Goal: Task Accomplishment & Management: Manage account settings

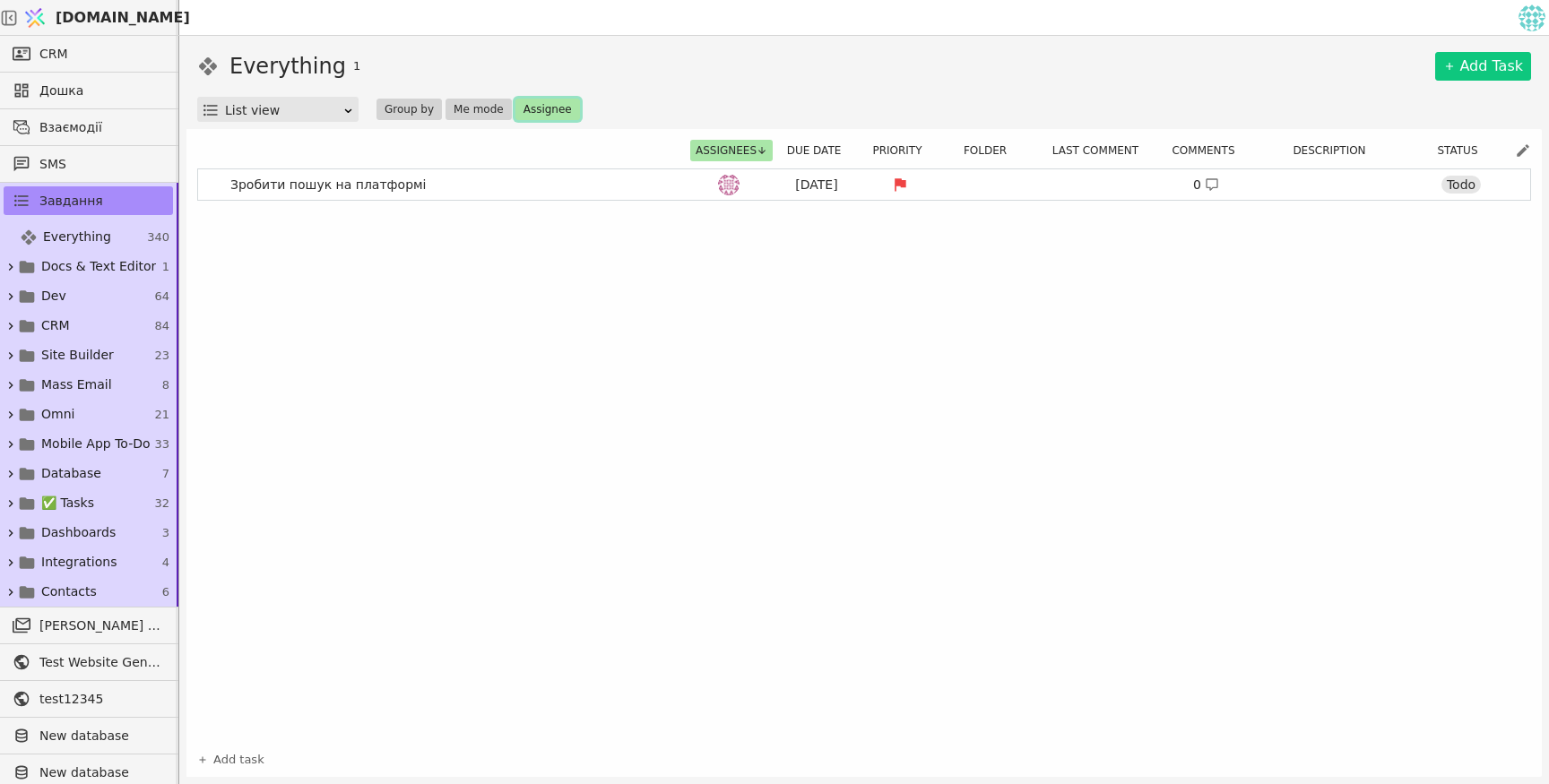
click at [554, 107] on button "Assignee" at bounding box center [547, 109] width 64 height 21
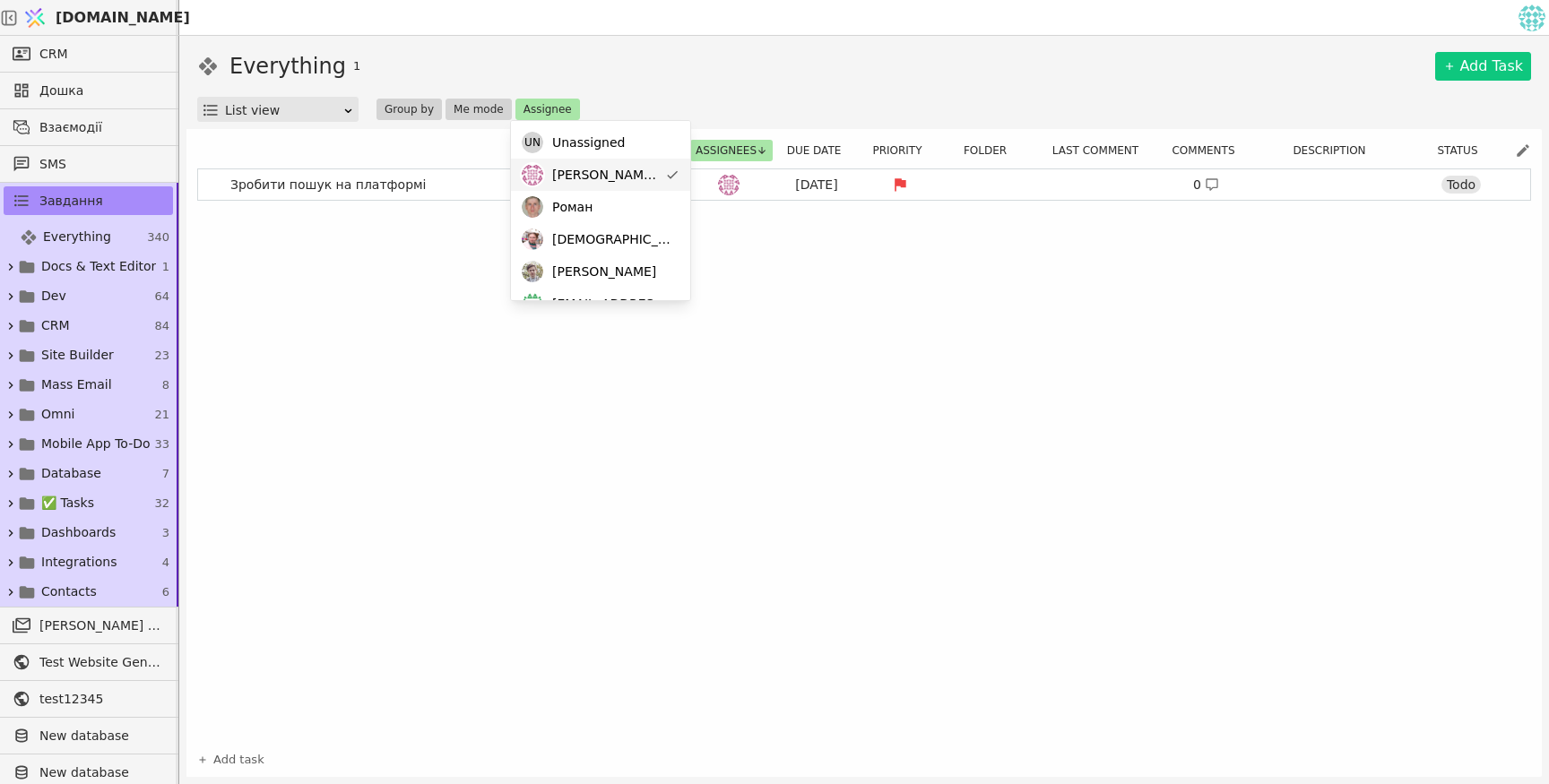
click at [630, 171] on span "[PERSON_NAME][EMAIL_ADDRESS][DOMAIN_NAME]" at bounding box center [604, 175] width 106 height 19
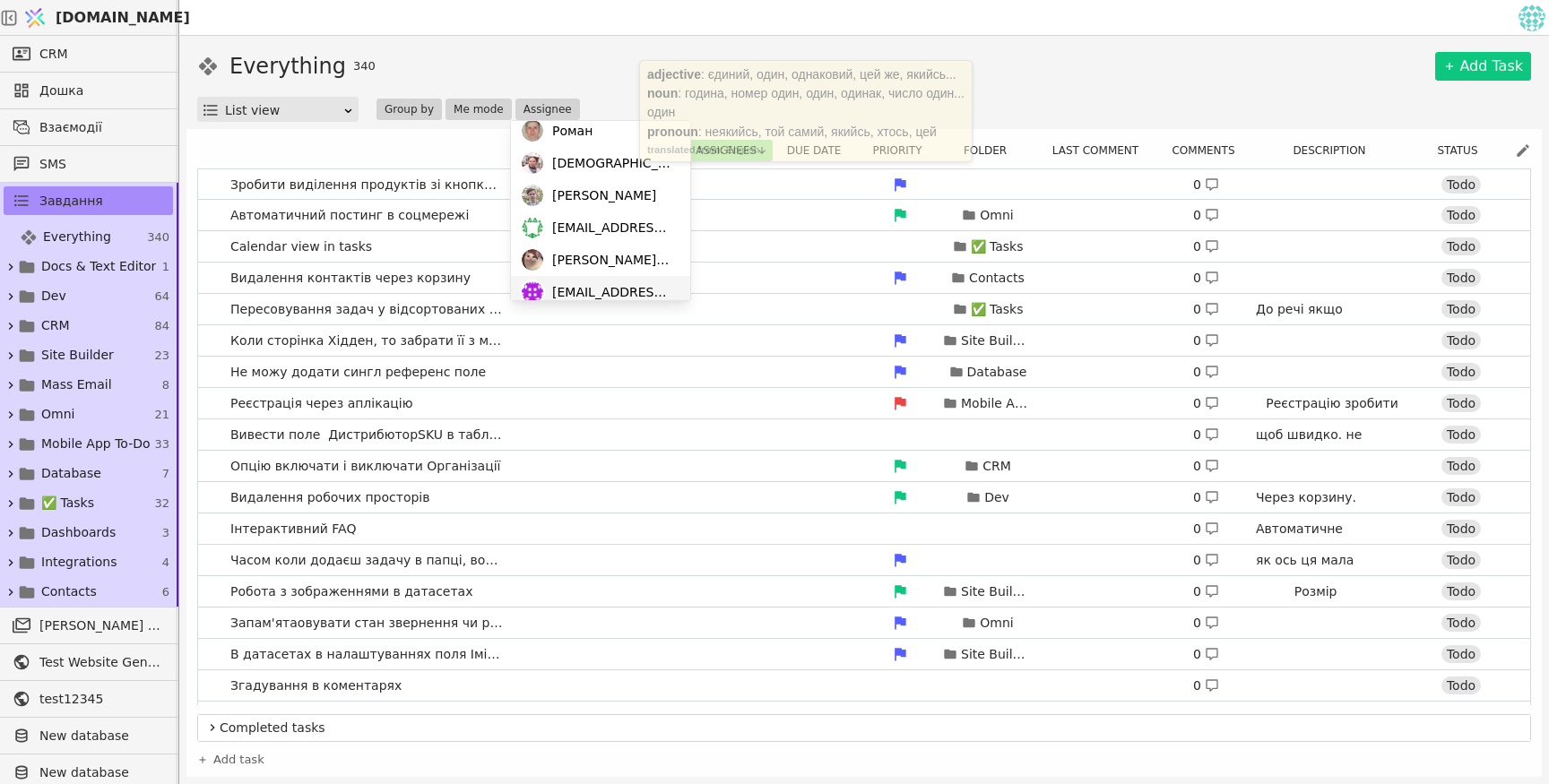
scroll to position [154, 0]
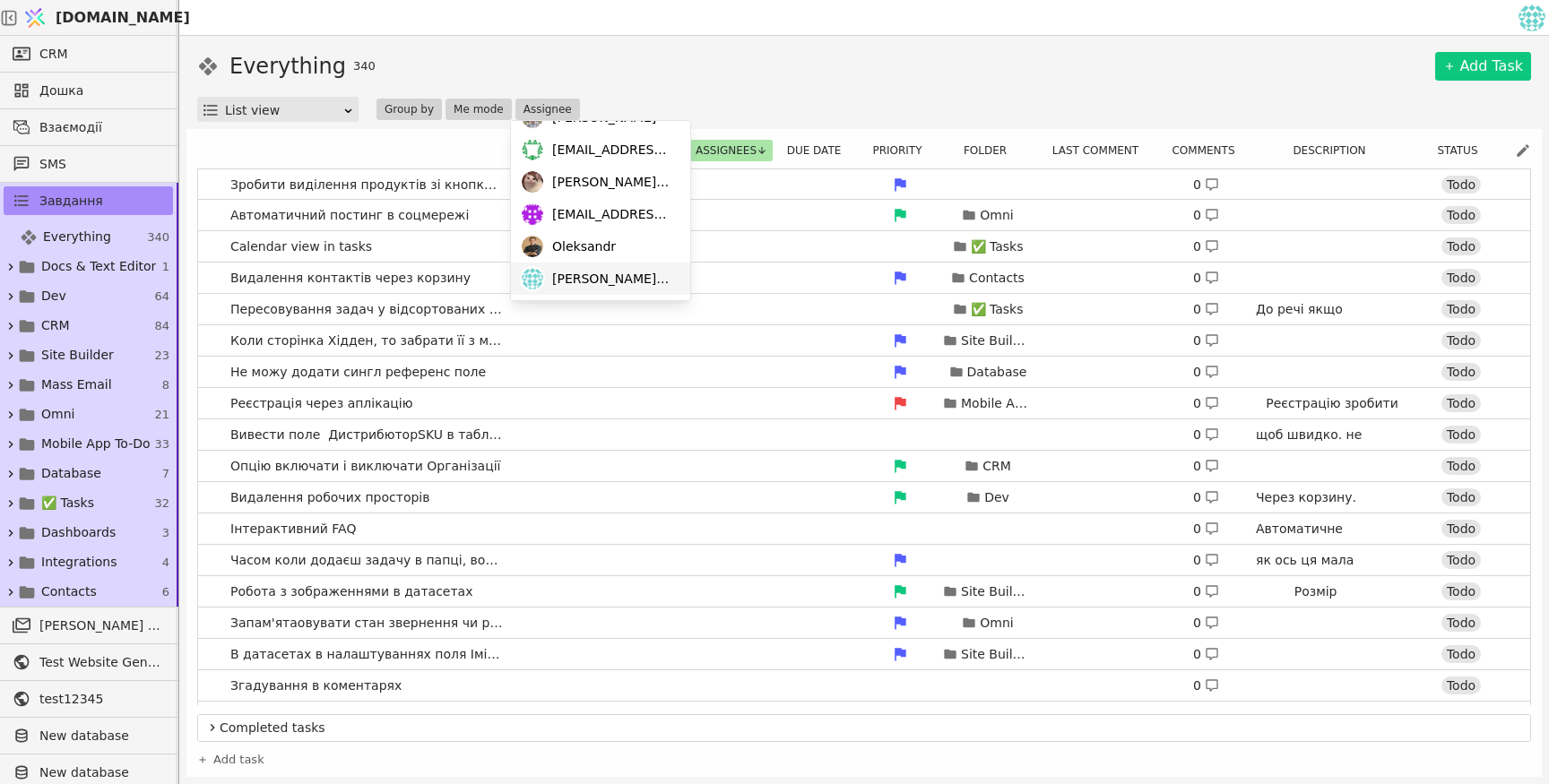
click at [618, 276] on span "[PERSON_NAME][EMAIL_ADDRESS][DOMAIN_NAME]" at bounding box center [612, 279] width 120 height 19
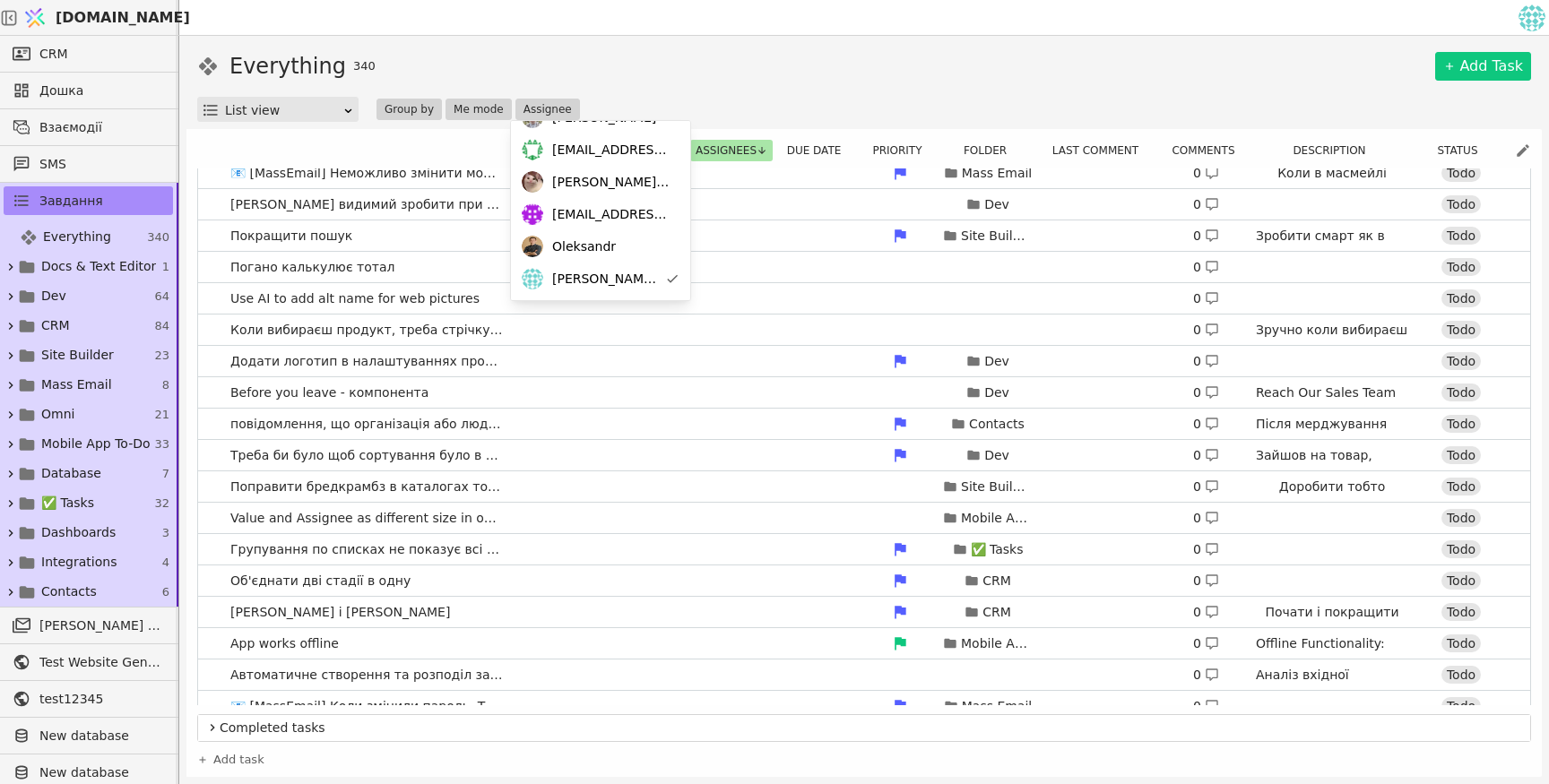
scroll to position [2064, 0]
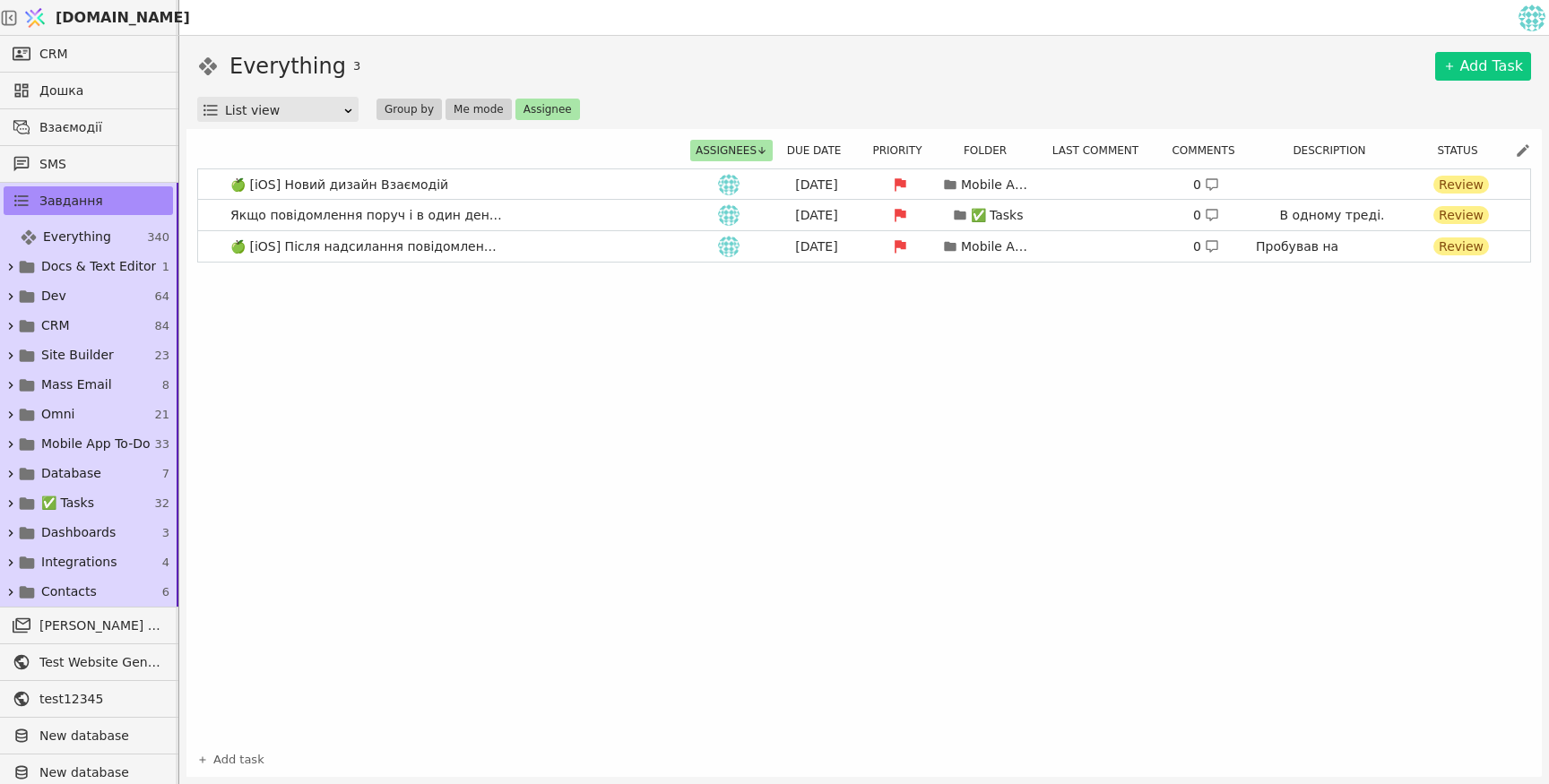
click at [831, 73] on div "Everything 3 Add Task" at bounding box center [863, 66] width 1334 height 33
click at [549, 179] on link "🍏 [iOS] Новий дизайн Взаємодій [DATE] Mobile App To-Do 0 Review" at bounding box center [863, 185] width 1332 height 31
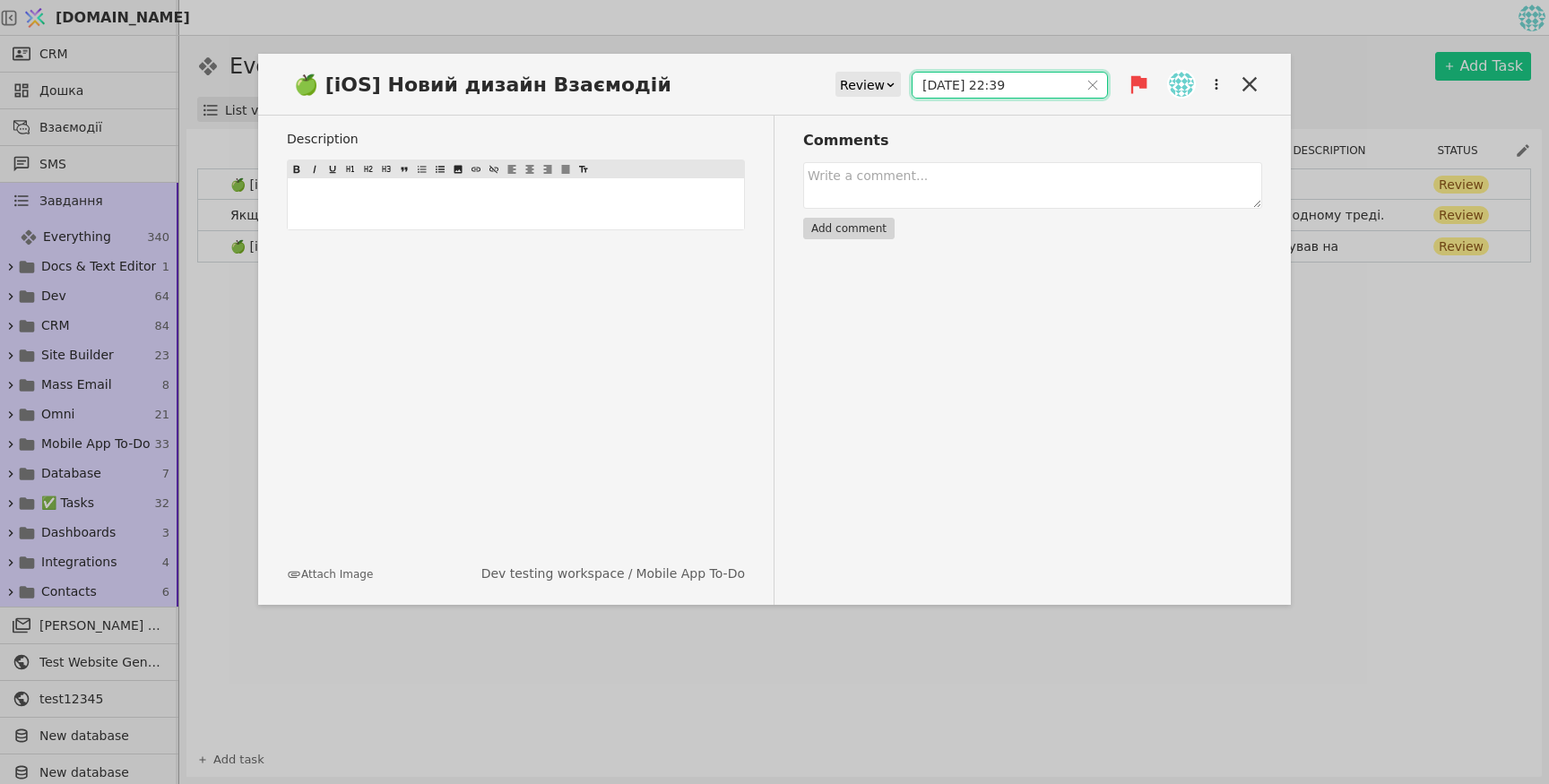
click at [969, 82] on input "[DATE] 22:39" at bounding box center [994, 85] width 165 height 25
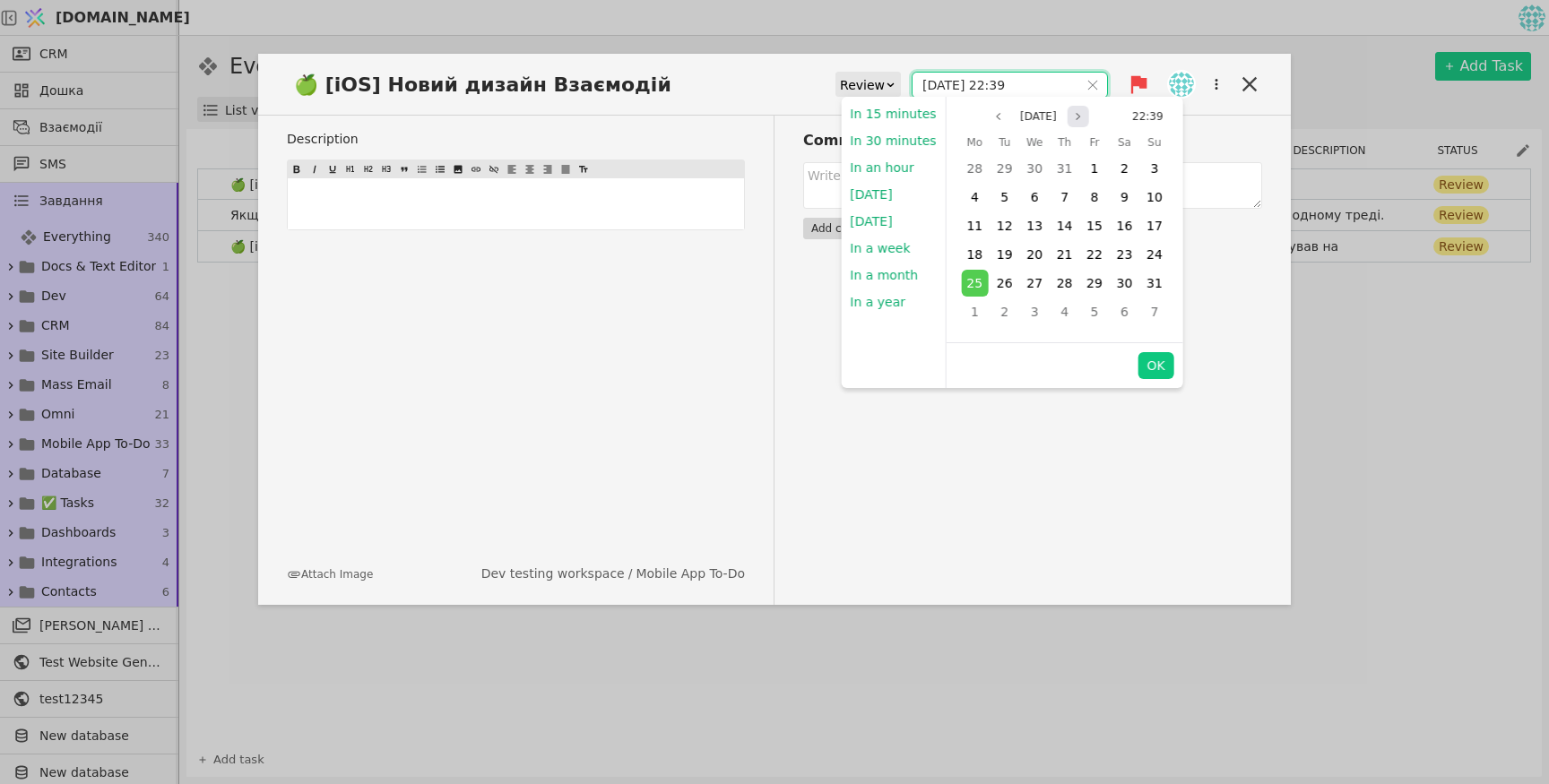
click at [1071, 120] on button "Next month" at bounding box center [1078, 117] width 21 height 21
click at [1060, 251] on span "25" at bounding box center [1064, 254] width 16 height 14
click at [1088, 256] on span "26" at bounding box center [1094, 254] width 16 height 14
click at [1066, 255] on span "25" at bounding box center [1064, 254] width 16 height 14
click at [1157, 364] on button "OK" at bounding box center [1154, 365] width 35 height 27
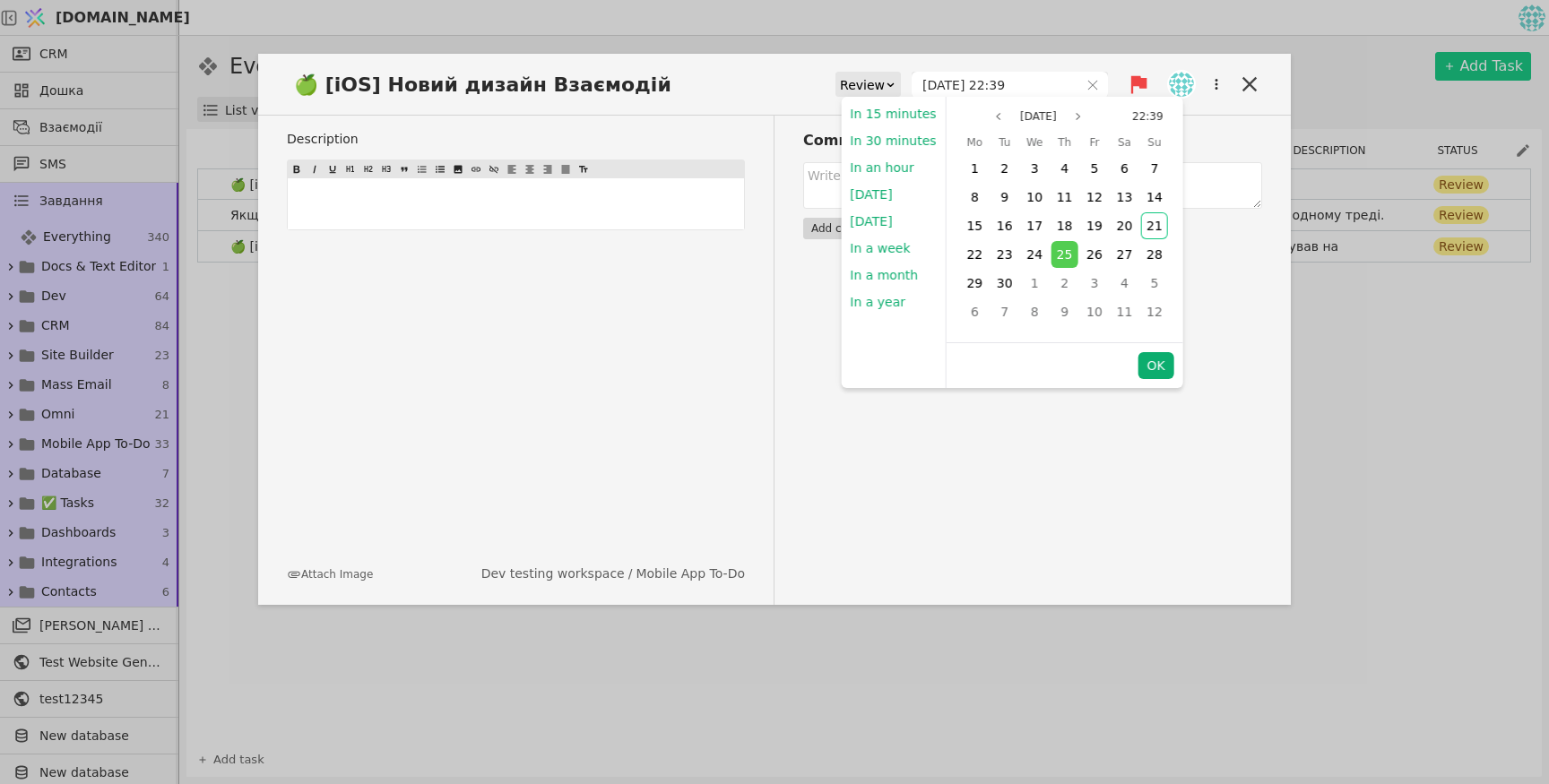
type input "[DATE] 22:39"
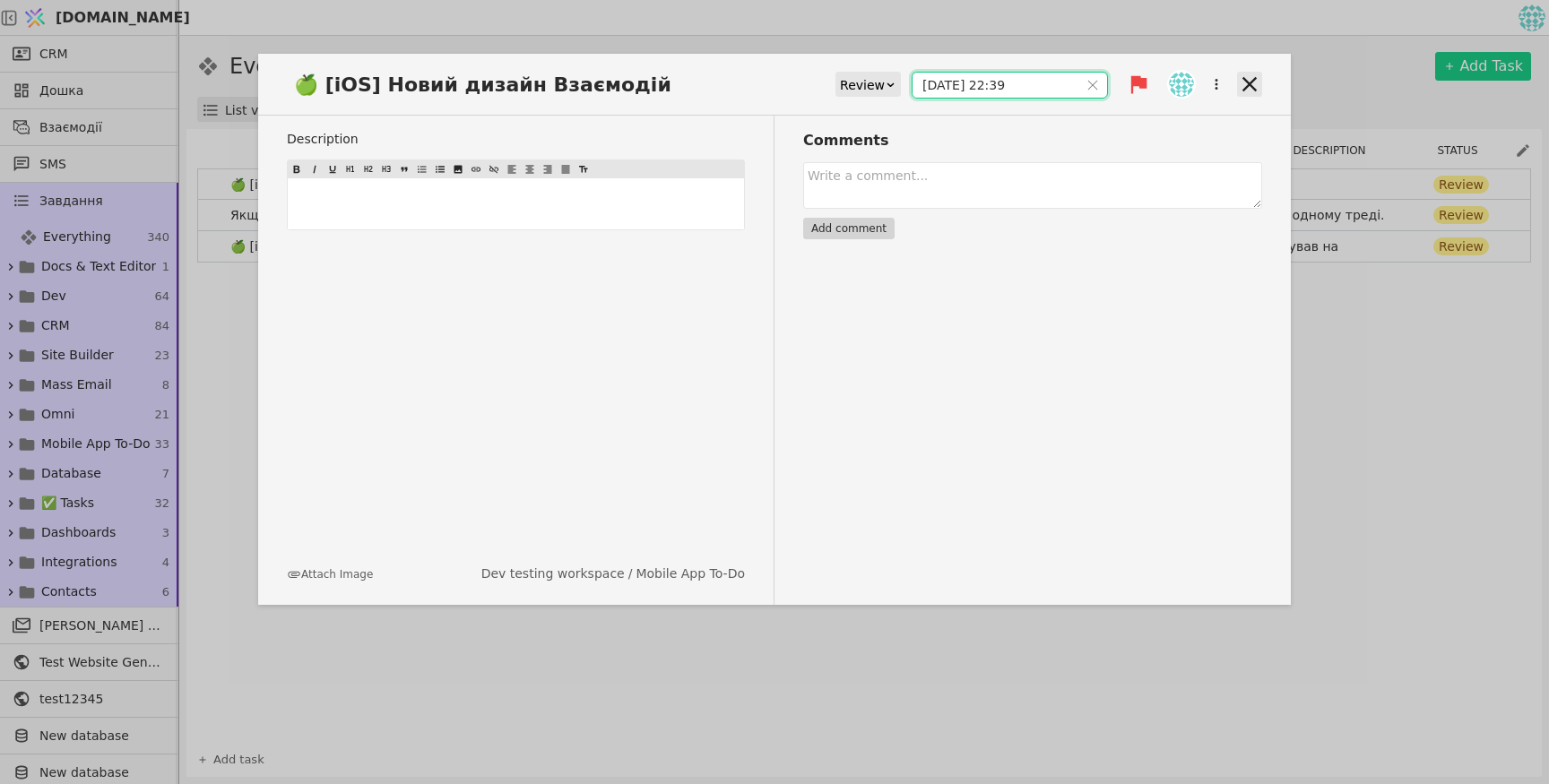
click at [1251, 88] on icon at bounding box center [1249, 84] width 25 height 25
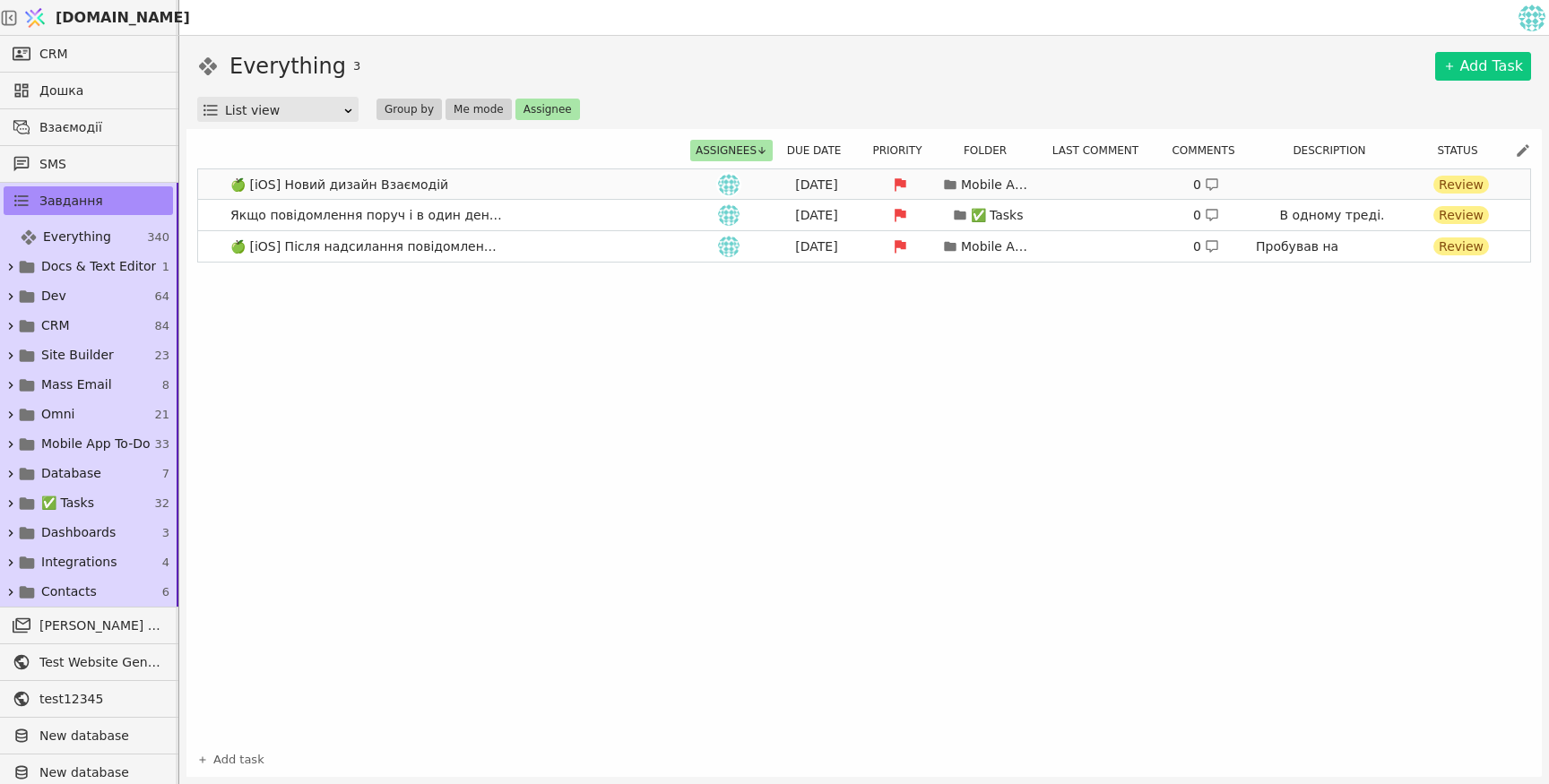
click at [787, 185] on div "[DATE]" at bounding box center [817, 185] width 80 height 19
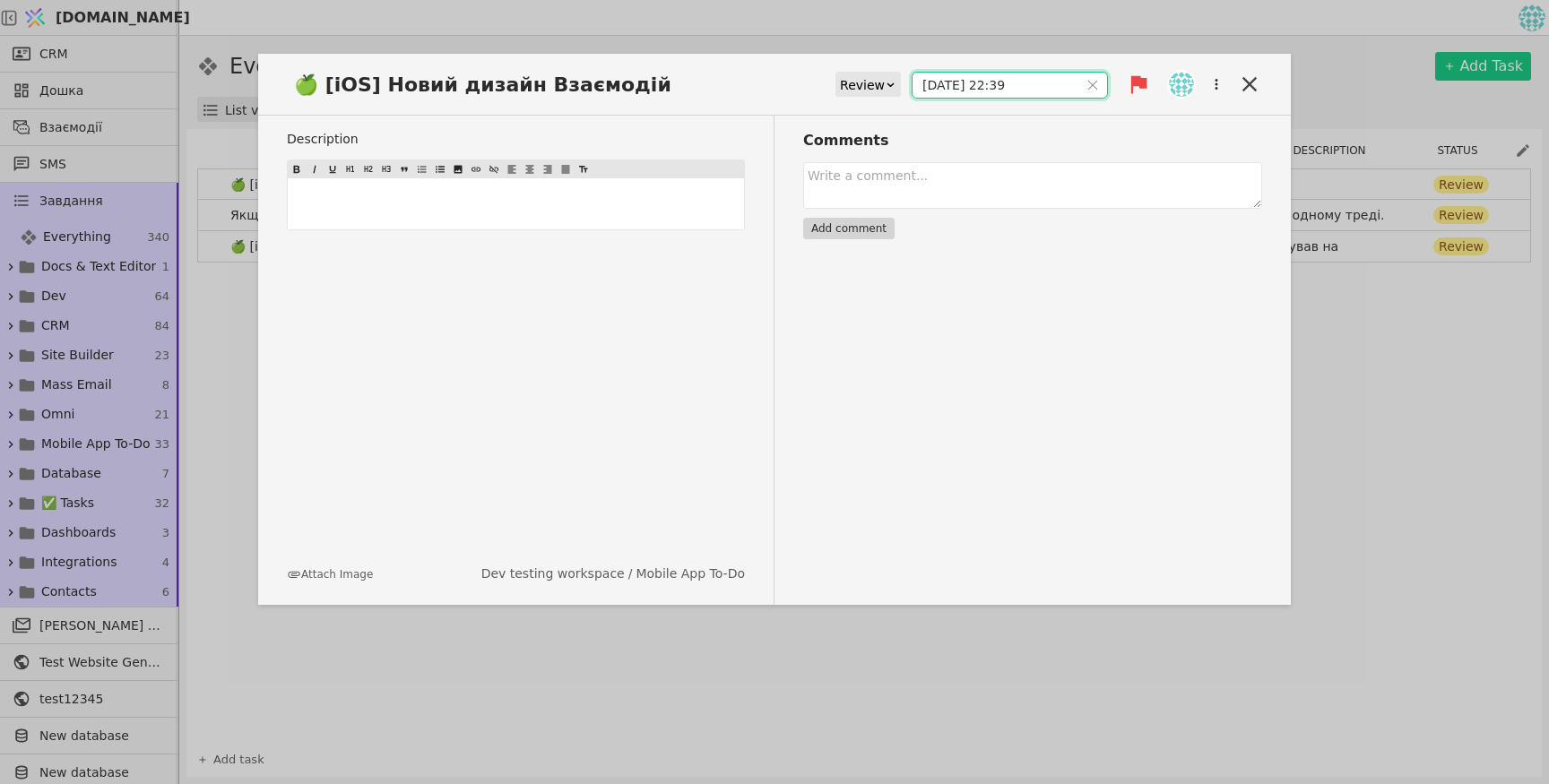
click at [989, 82] on input "[DATE] 22:39" at bounding box center [994, 85] width 165 height 25
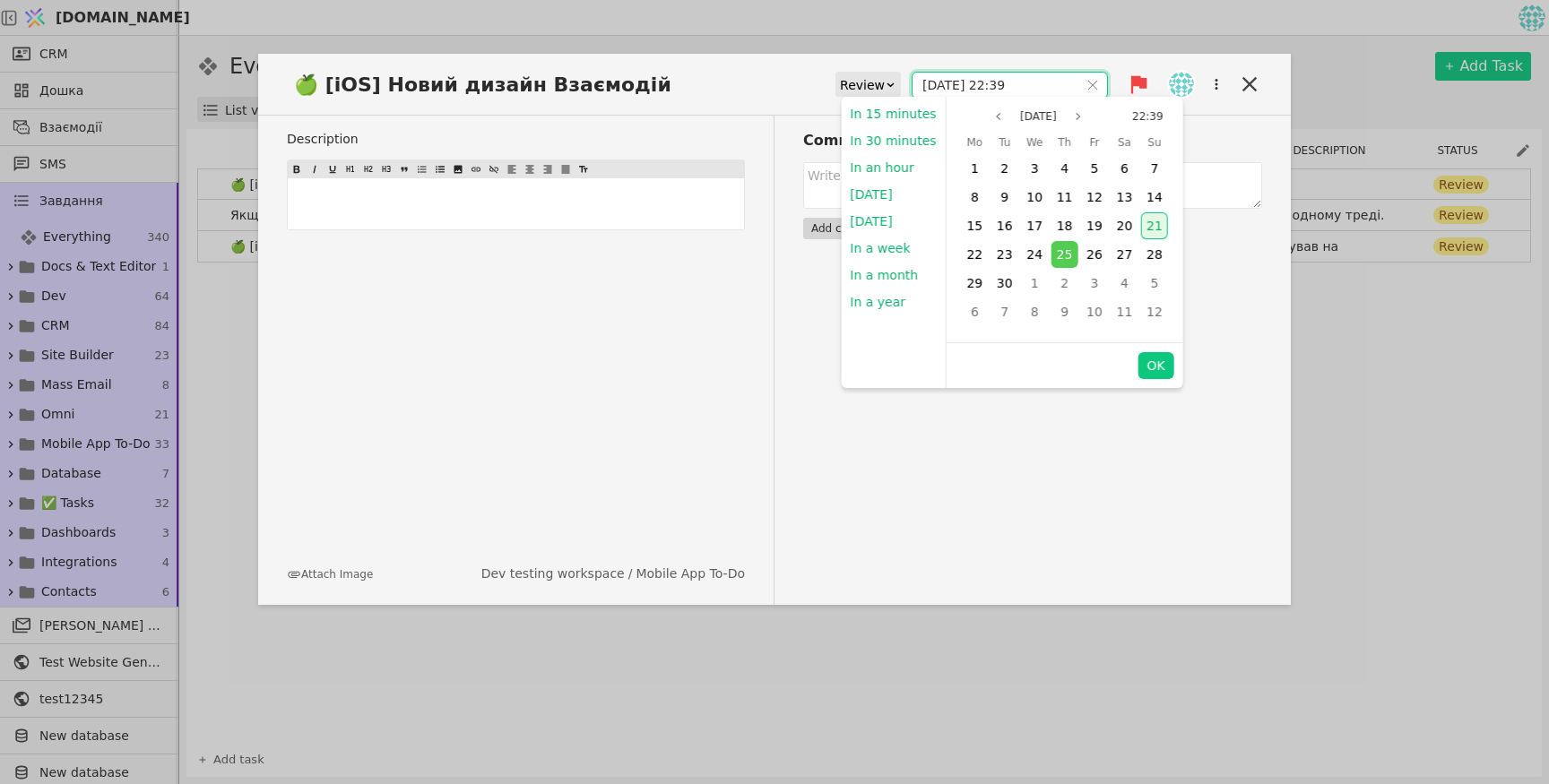
click at [1143, 233] on div "21" at bounding box center [1154, 226] width 27 height 27
click at [1153, 371] on button "OK" at bounding box center [1154, 365] width 35 height 27
type input "[DATE] 22:39"
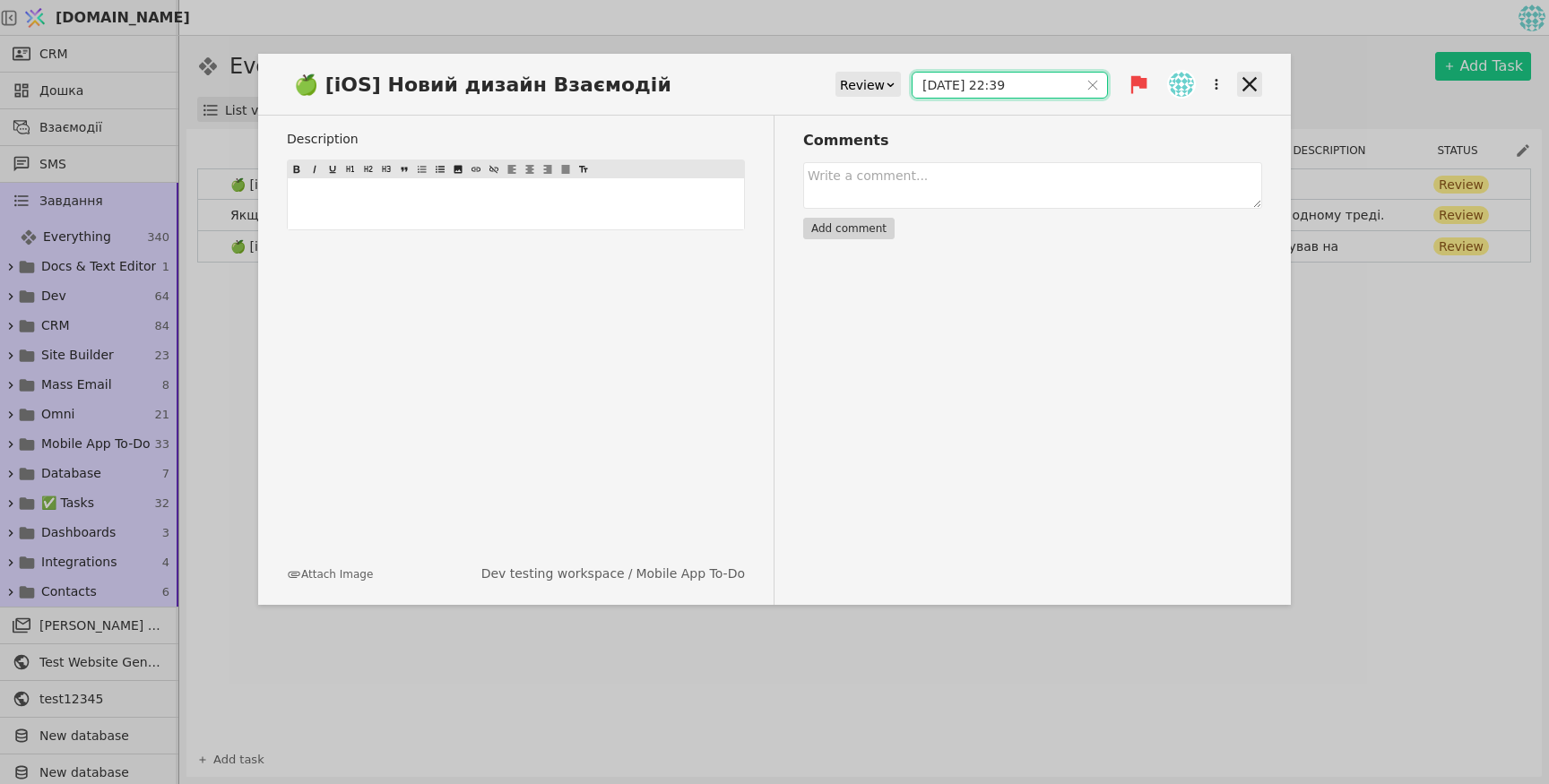
click at [1245, 85] on icon at bounding box center [1249, 84] width 25 height 25
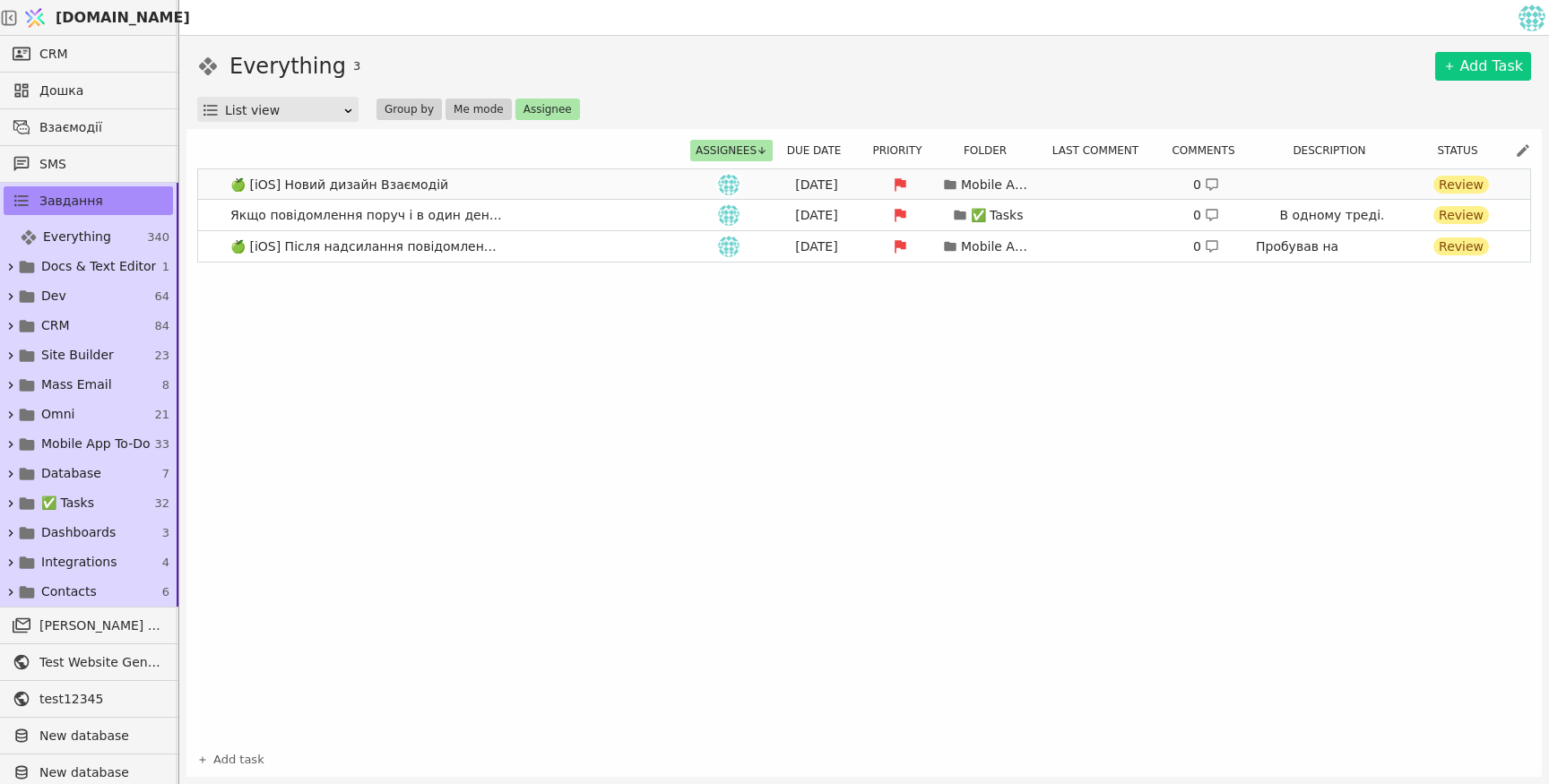
click at [816, 187] on div "[DATE]" at bounding box center [817, 185] width 80 height 19
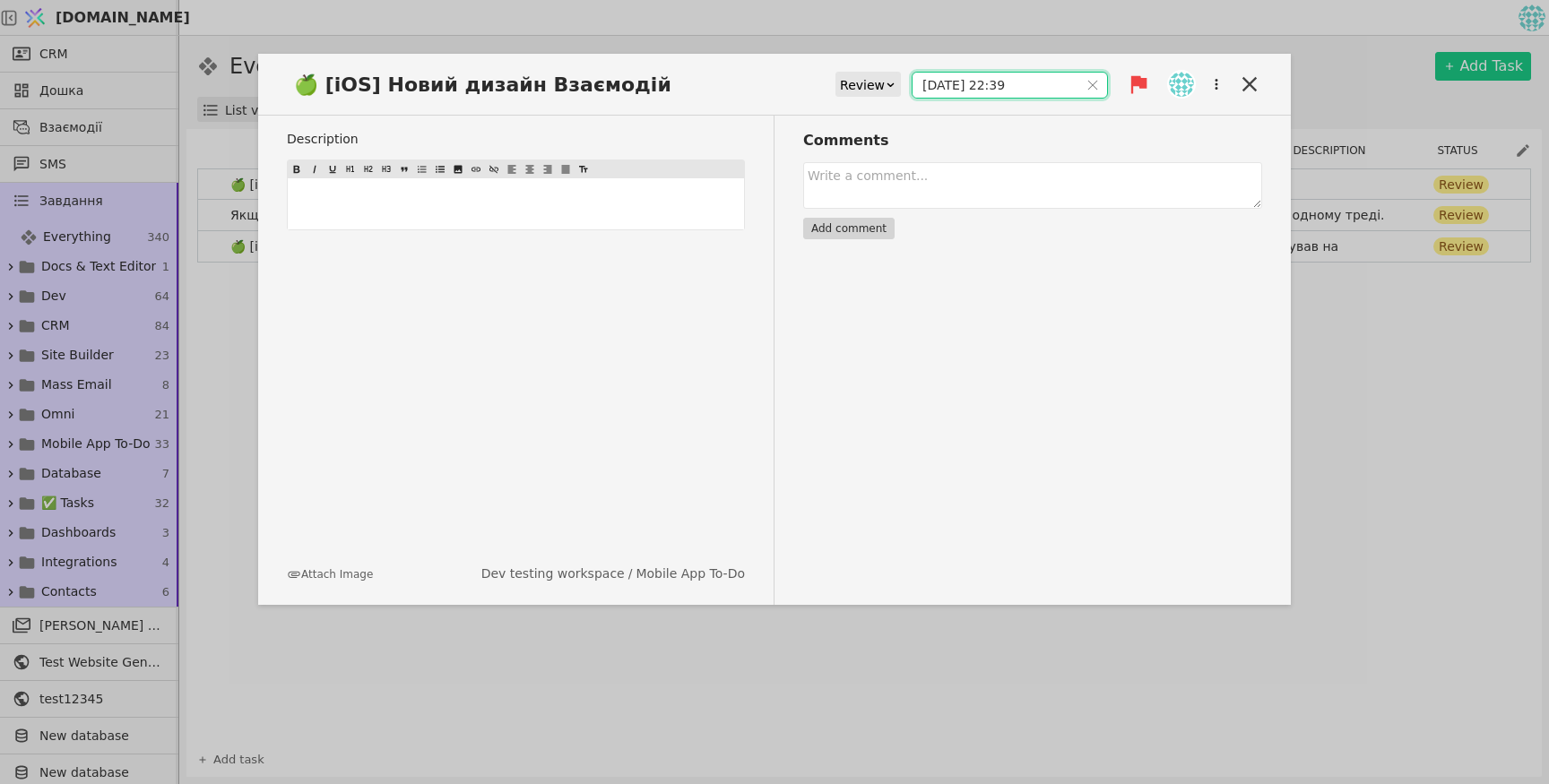
click at [1019, 89] on input "[DATE] 22:39" at bounding box center [994, 85] width 165 height 25
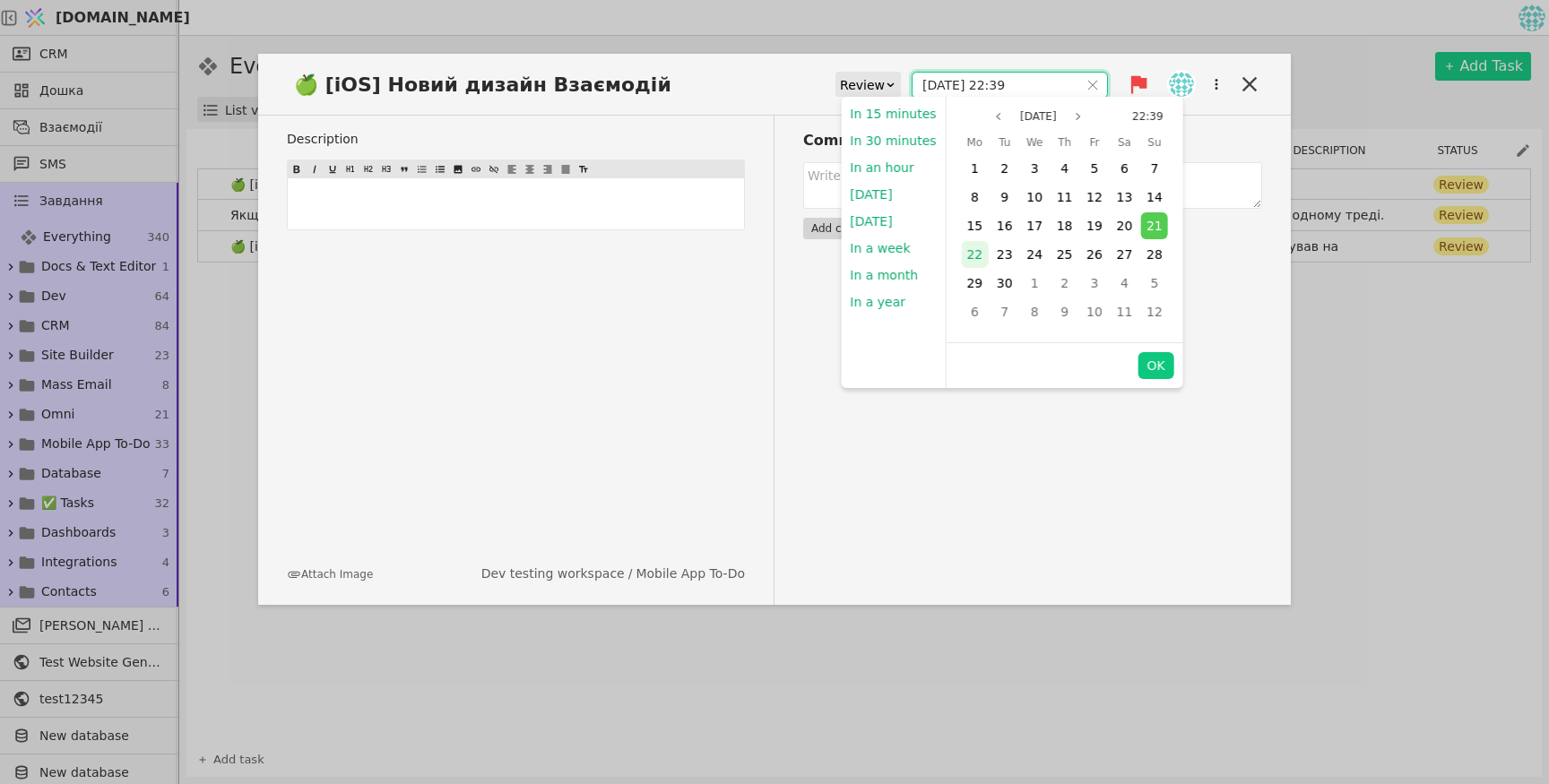
click at [972, 250] on span "22" at bounding box center [973, 254] width 16 height 14
click at [1147, 369] on button "OK" at bounding box center [1154, 365] width 35 height 27
type input "[DATE] 22:39"
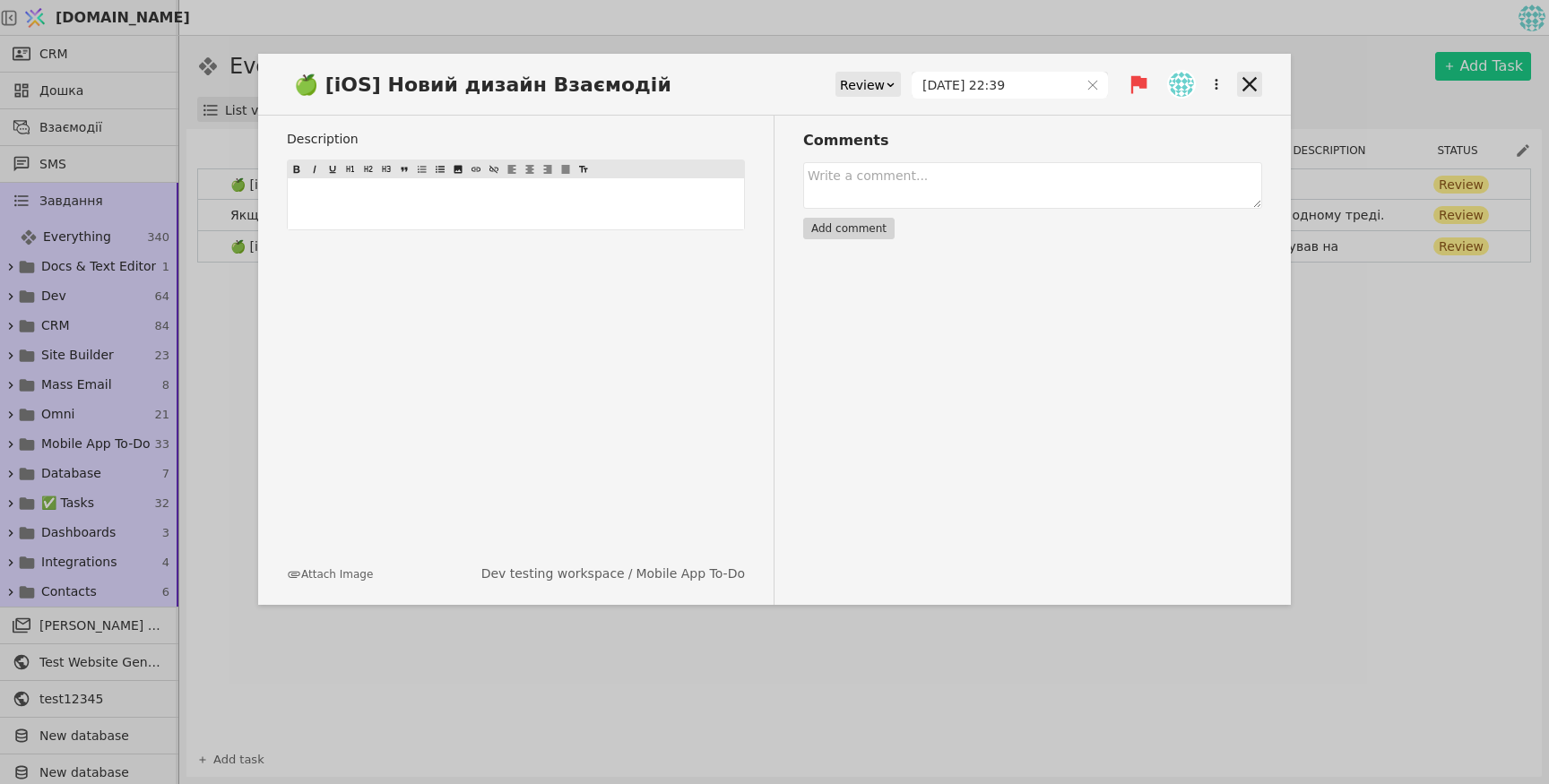
click at [1251, 85] on icon at bounding box center [1249, 84] width 14 height 14
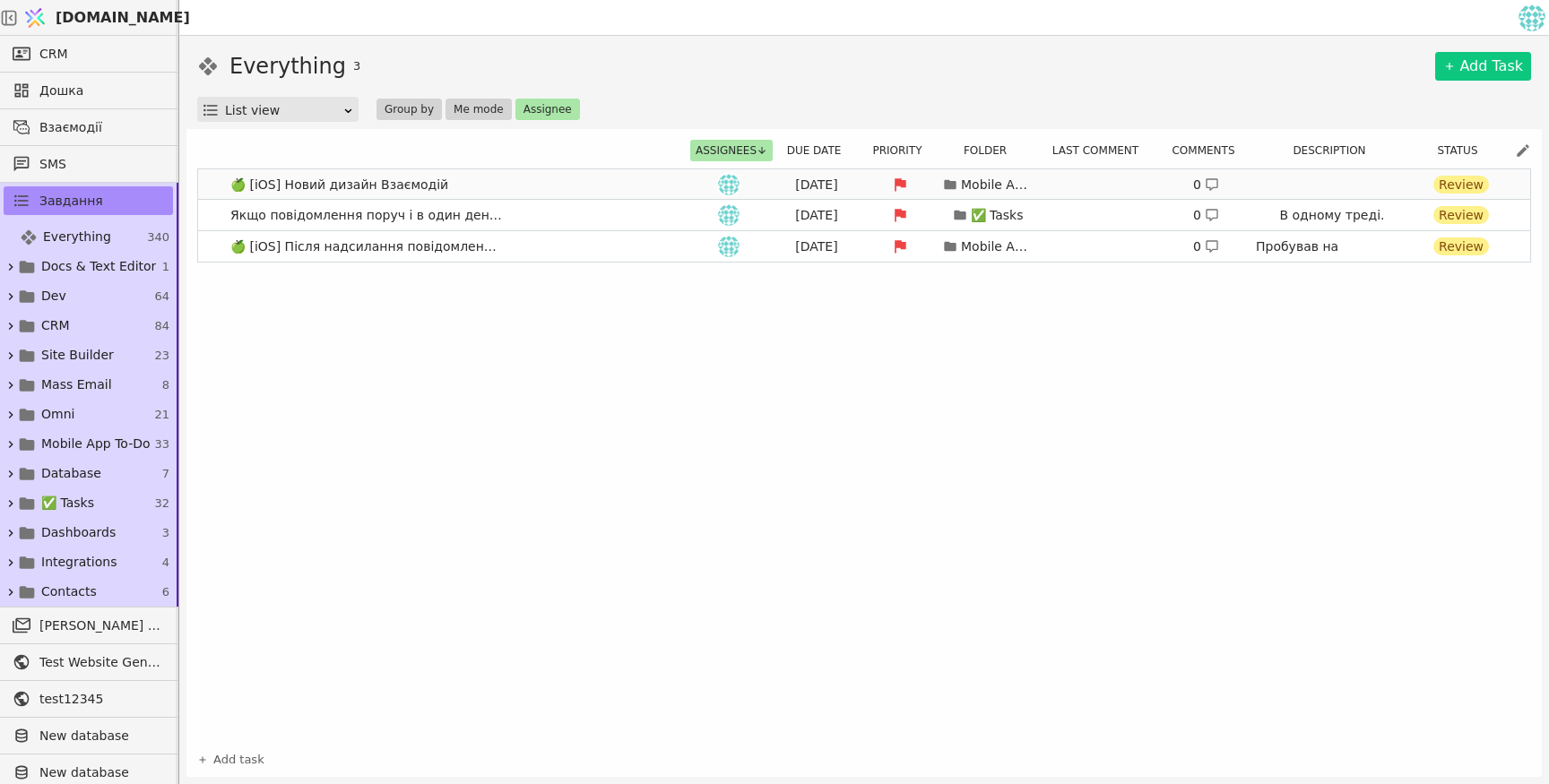
click at [797, 187] on div "[DATE]" at bounding box center [817, 185] width 80 height 19
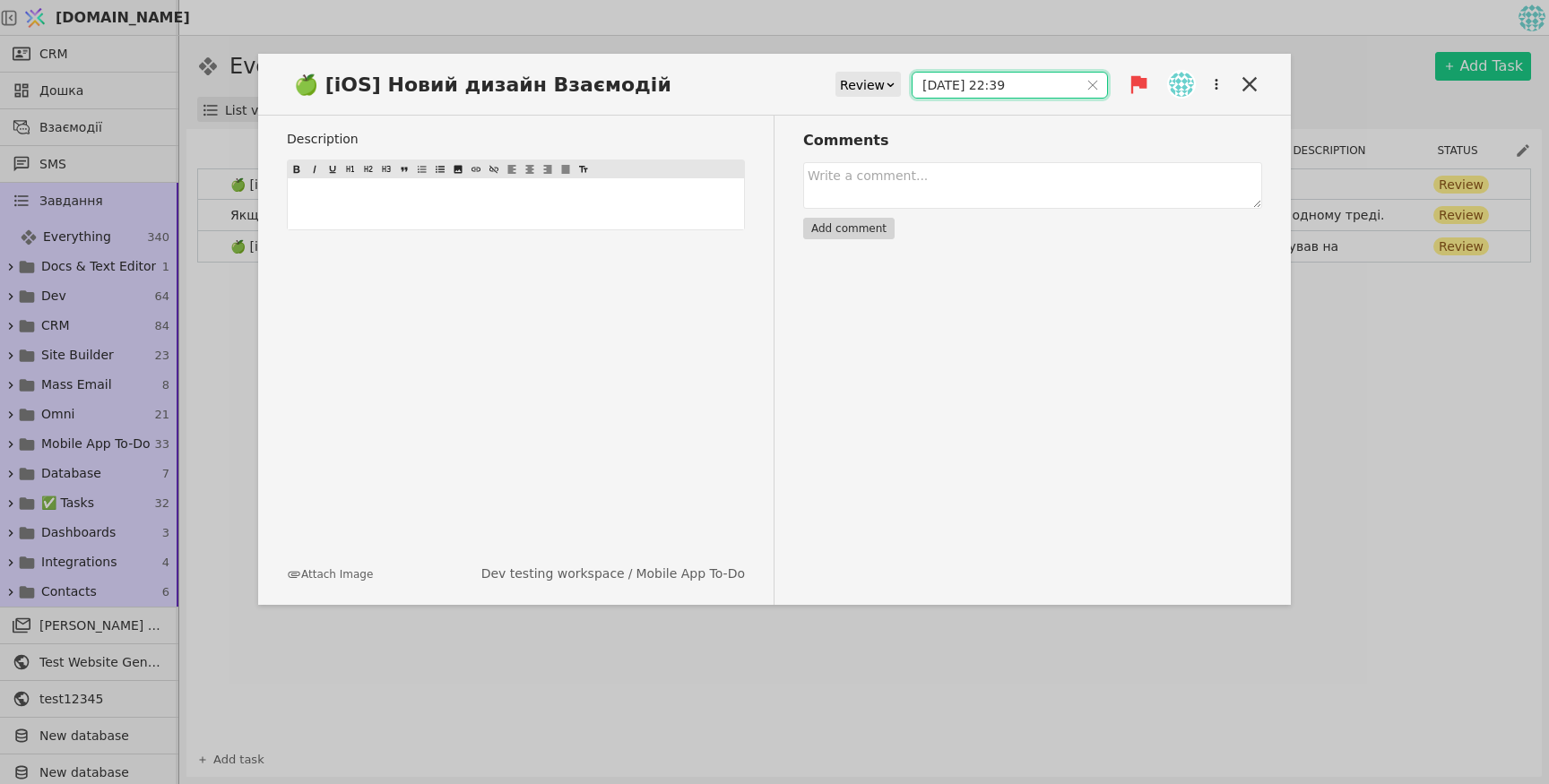
click at [1010, 81] on input "[DATE] 22:39" at bounding box center [994, 85] width 165 height 25
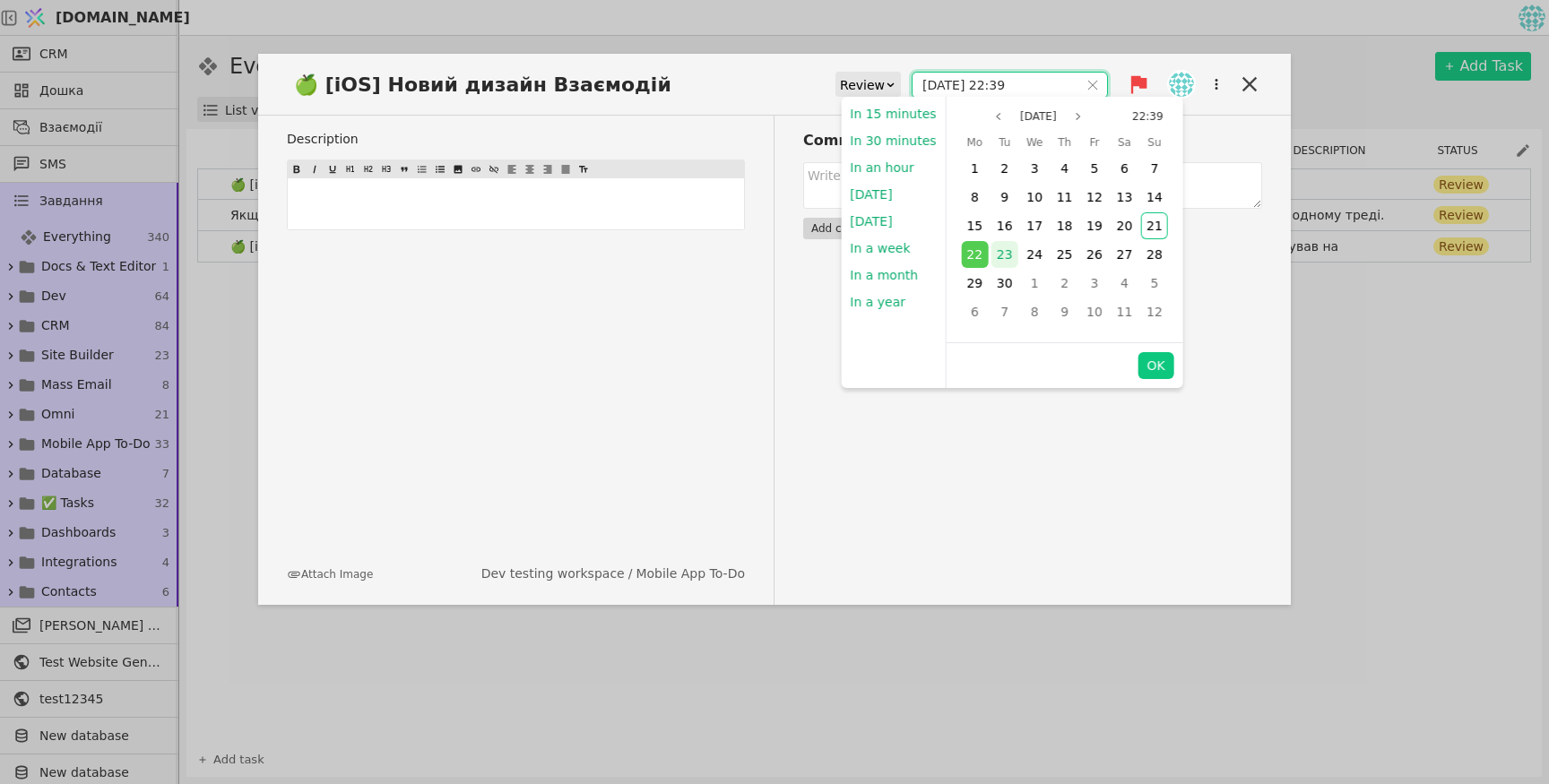
click at [1000, 245] on div "23" at bounding box center [1005, 254] width 27 height 27
click at [1150, 364] on button "OK" at bounding box center [1154, 365] width 35 height 27
type input "[DATE] 22:39"
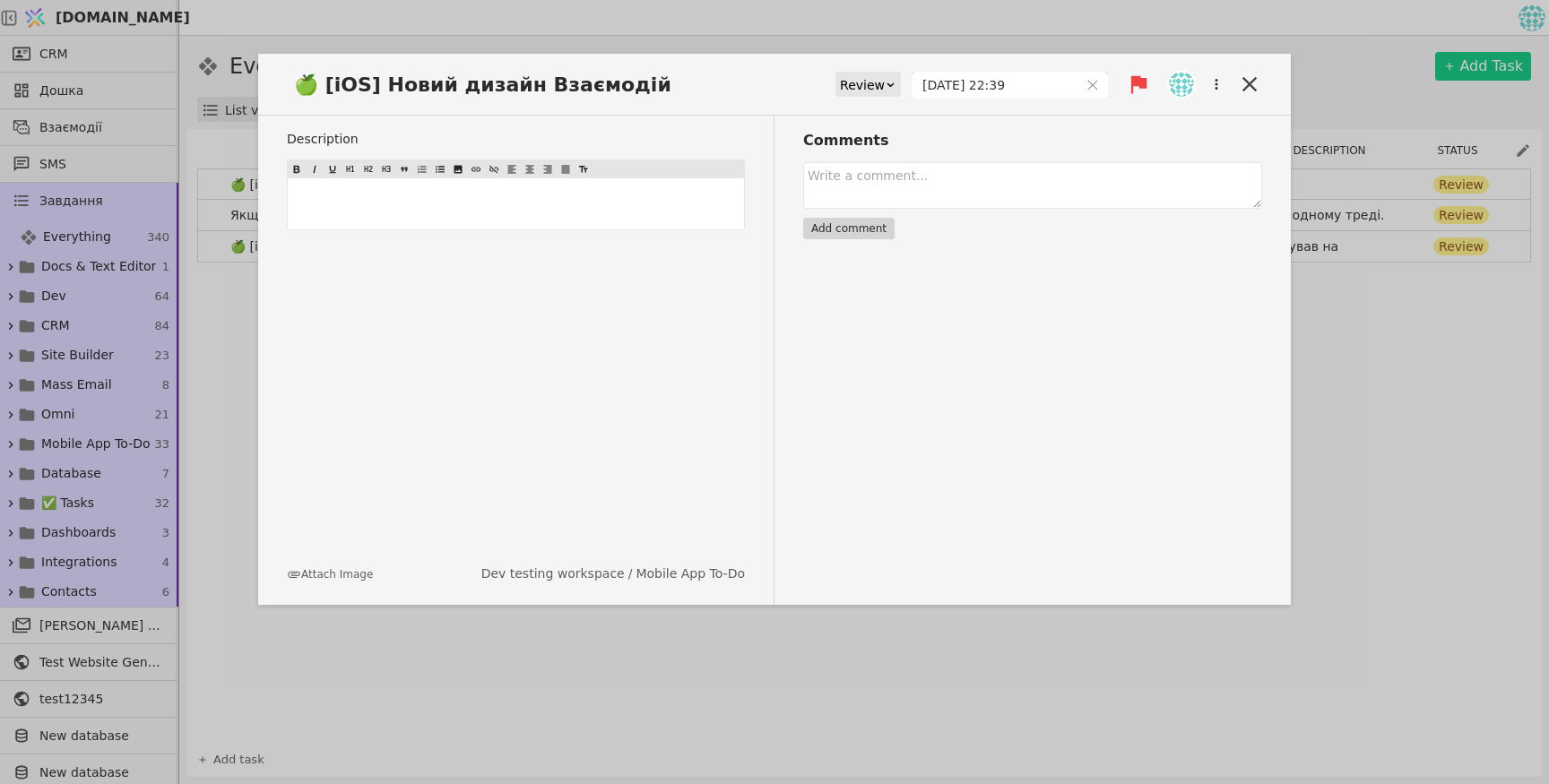
click at [1380, 397] on div "🍏 [iOS] Новий дизайн Взаємодій Review [DATE] 22:39 Description ﻿ Attach Image D…" at bounding box center [774, 392] width 1549 height 784
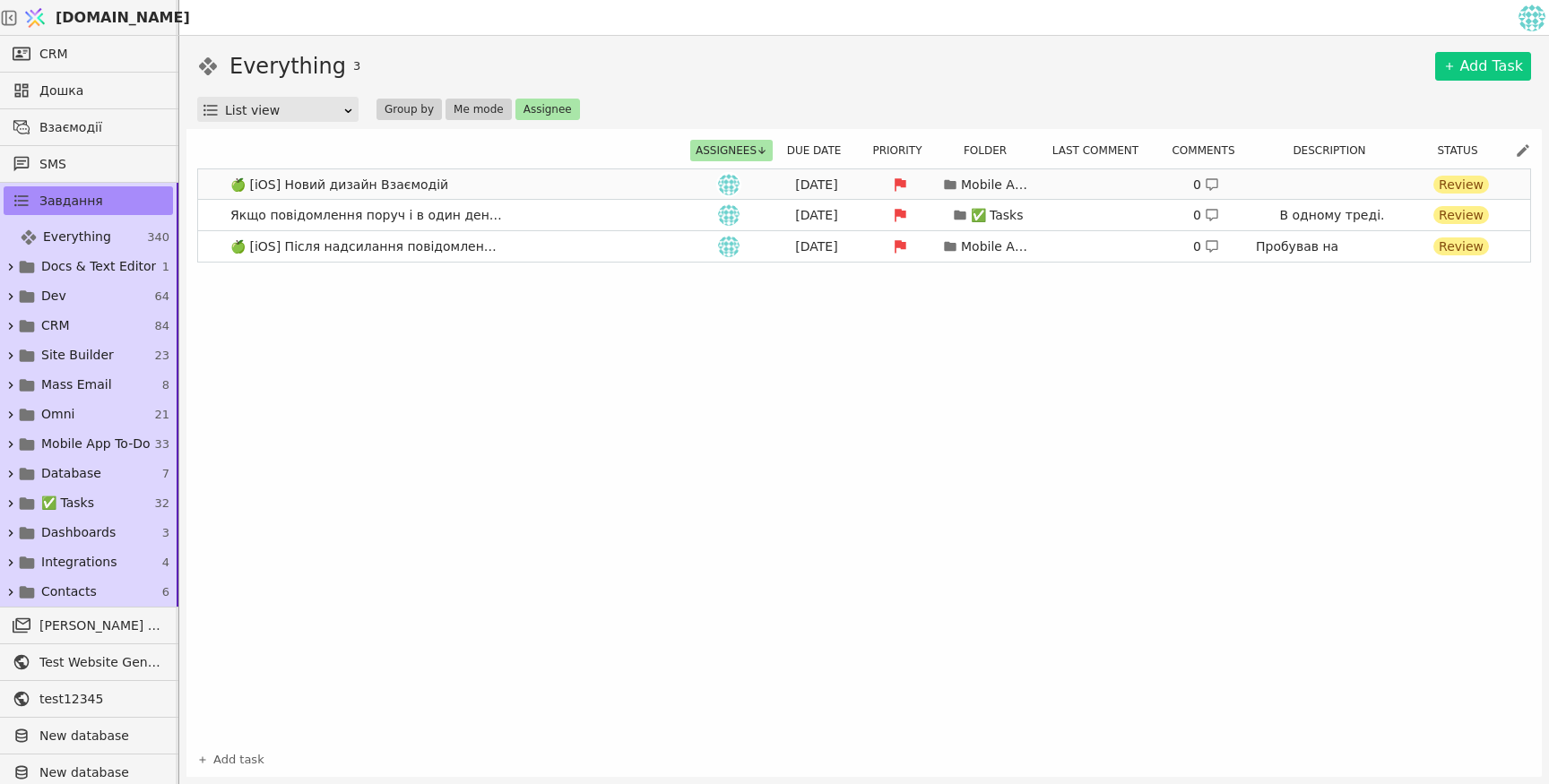
click at [819, 184] on div "[DATE]" at bounding box center [817, 185] width 80 height 19
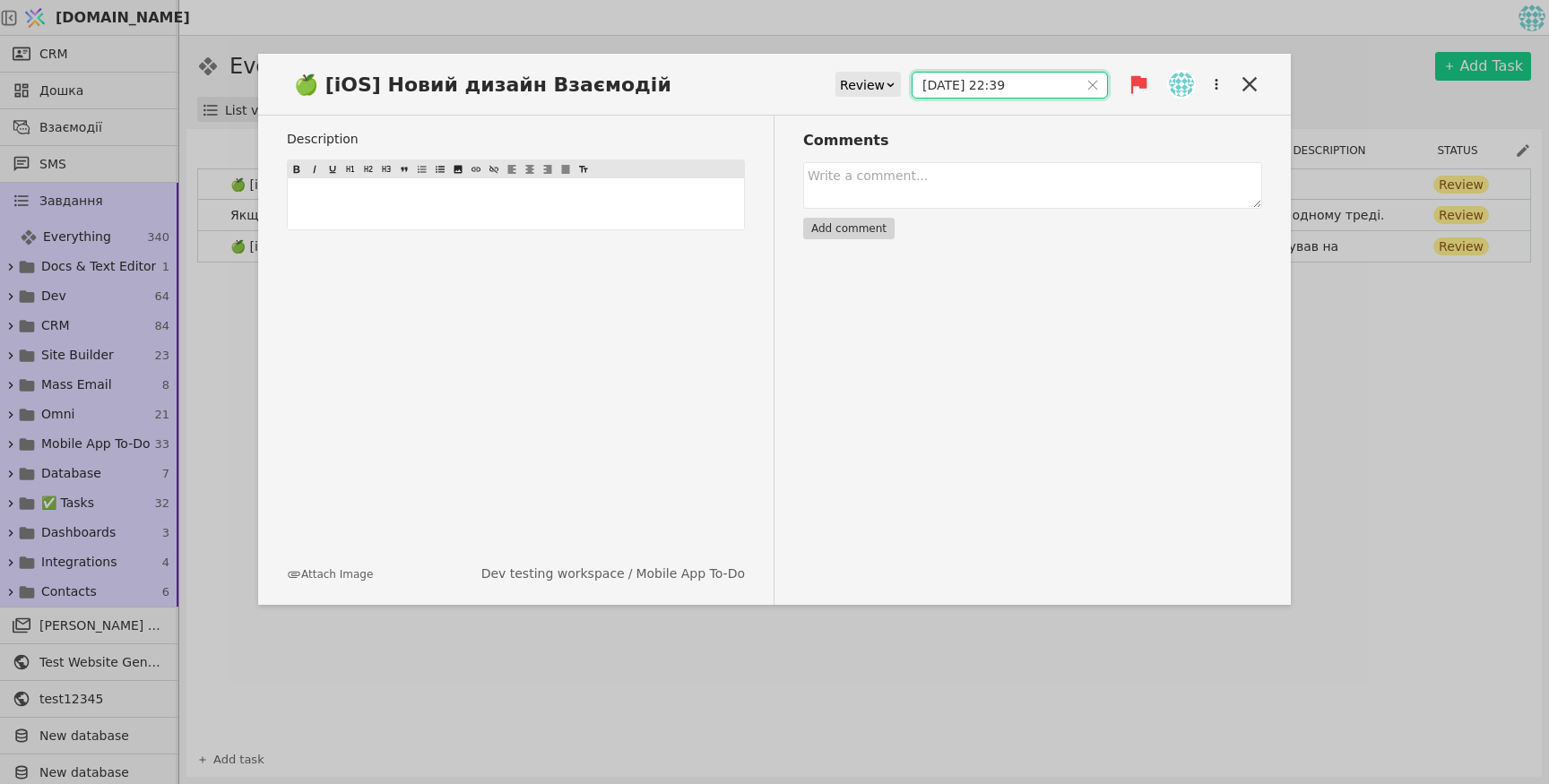
click at [1050, 80] on input "[DATE] 22:39" at bounding box center [994, 85] width 165 height 25
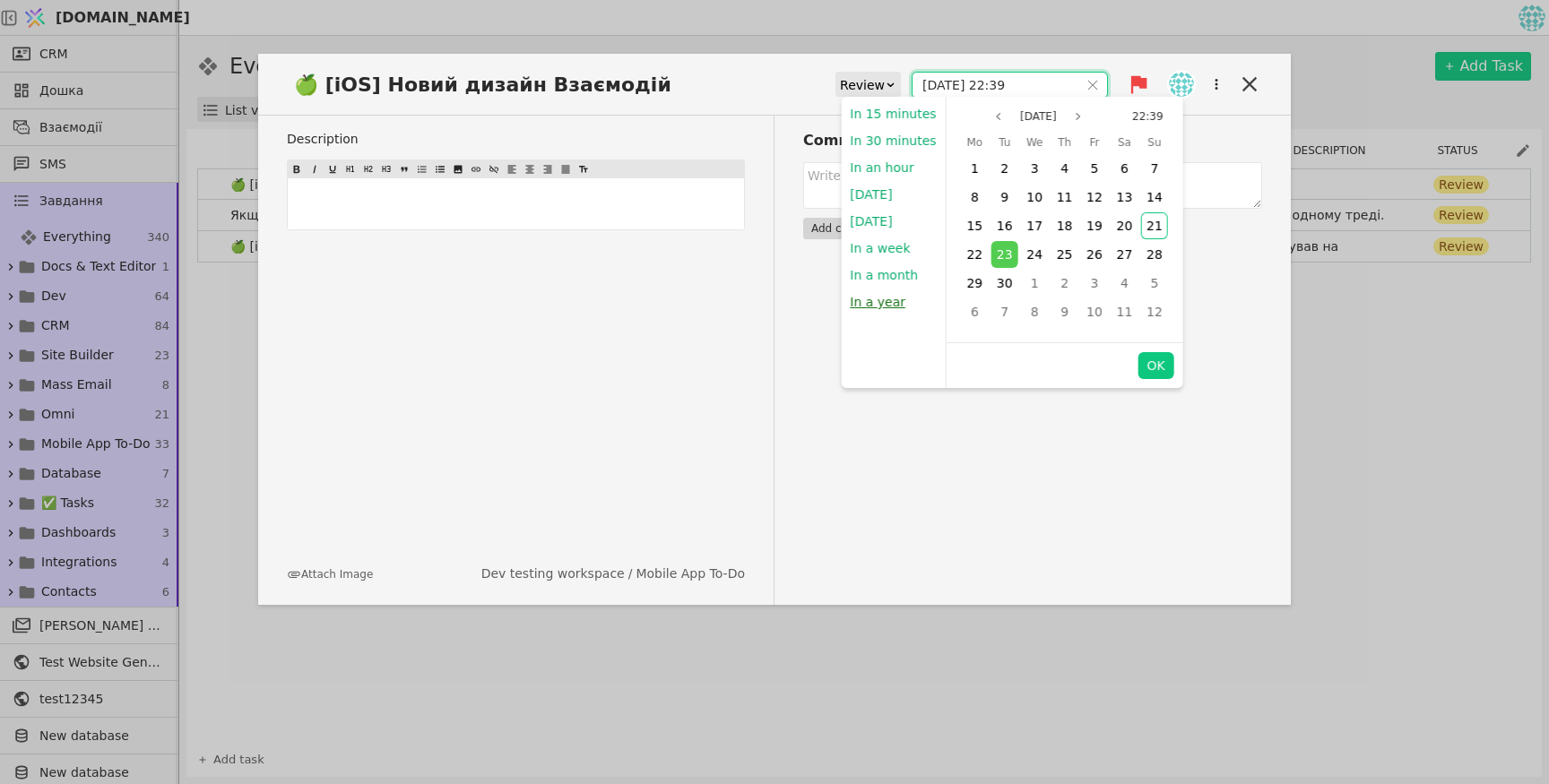
click at [898, 302] on button "In a year" at bounding box center [877, 302] width 74 height 27
type input "[DATE] 16:20"
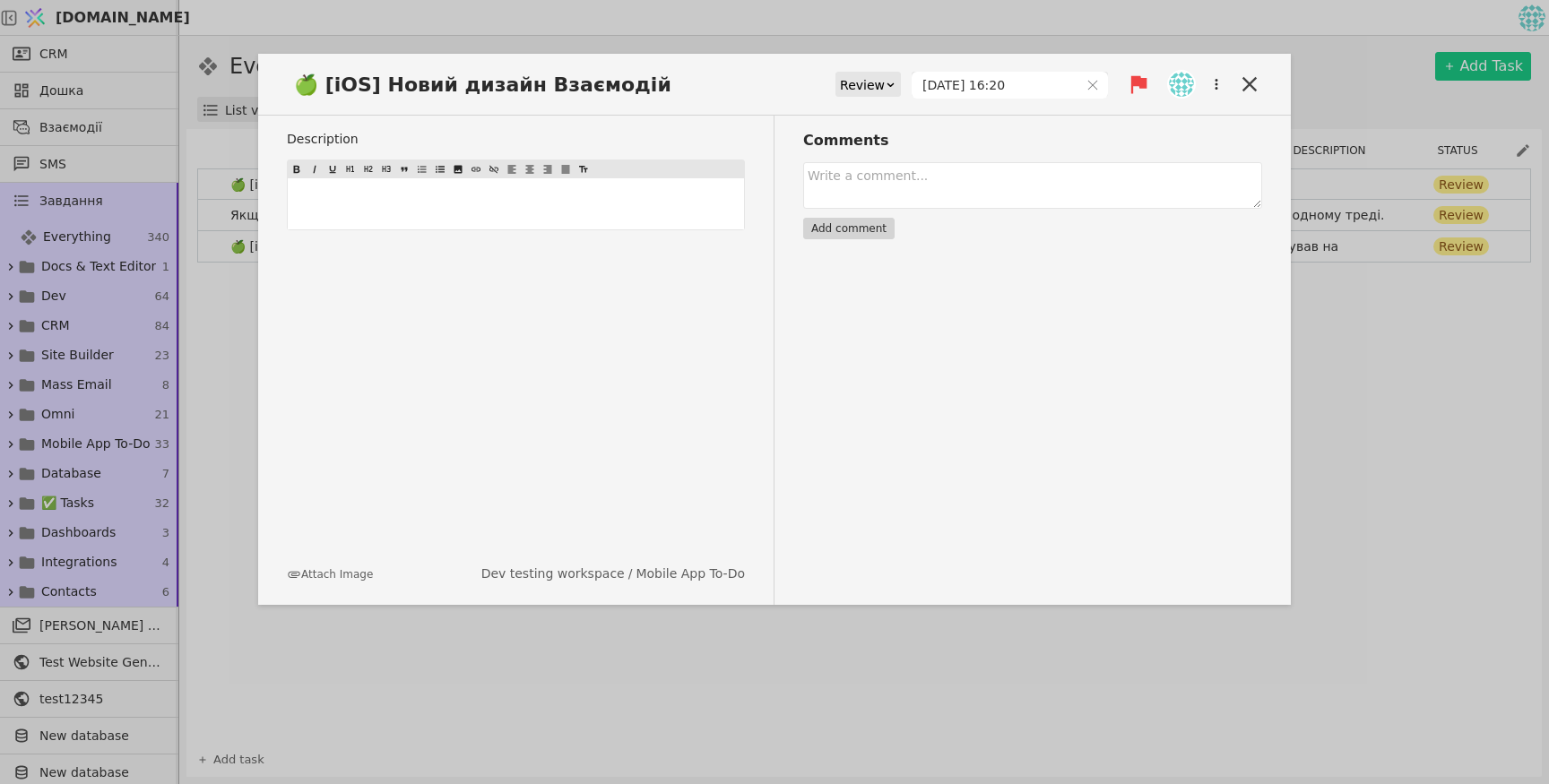
click at [1359, 427] on div "🍏 [iOS] Новий дизайн Взаємодій Review [DATE] 16:20 Description ﻿ Attach Image D…" at bounding box center [774, 392] width 1549 height 784
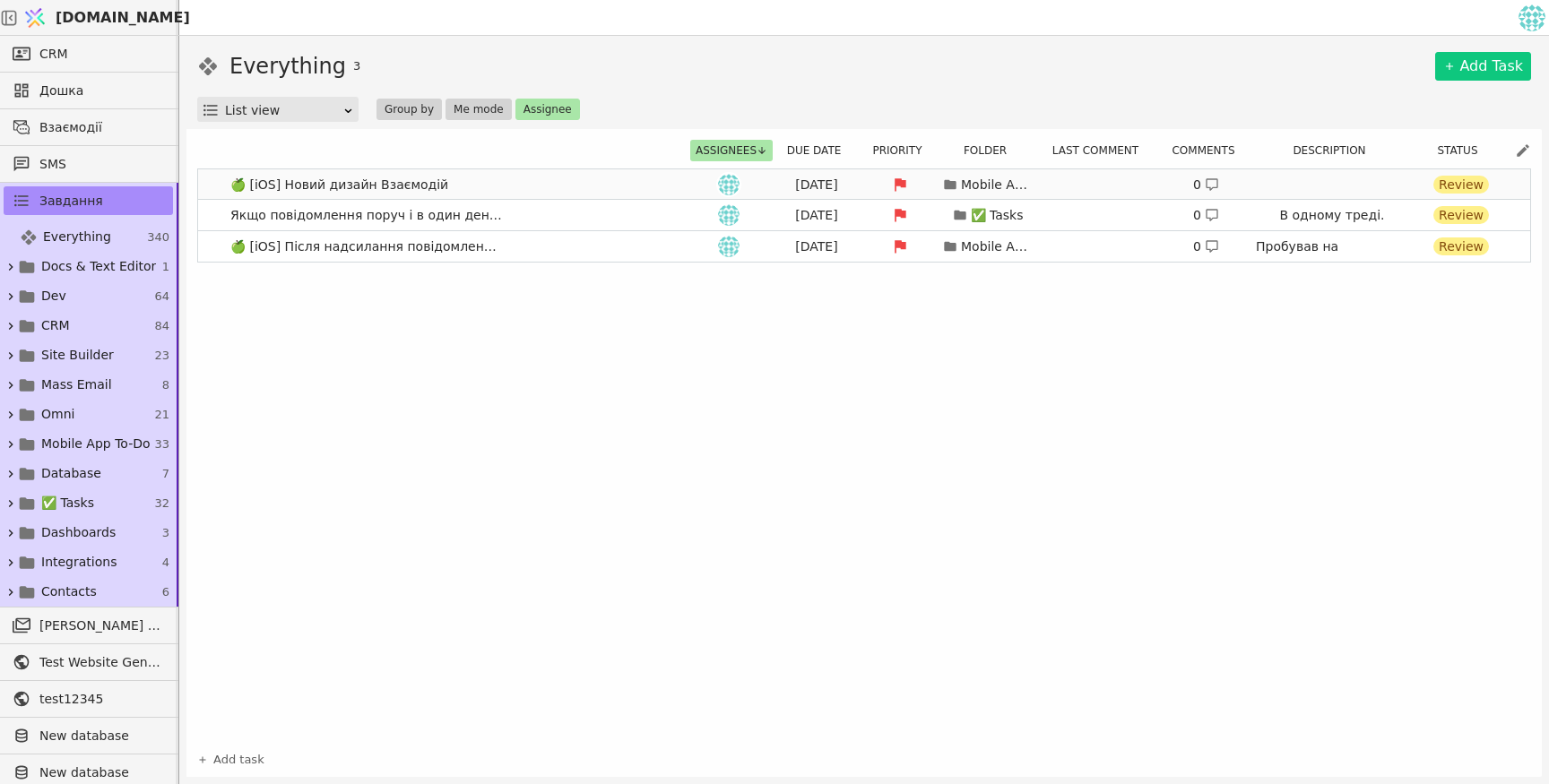
click at [829, 186] on div "[DATE]" at bounding box center [817, 185] width 80 height 19
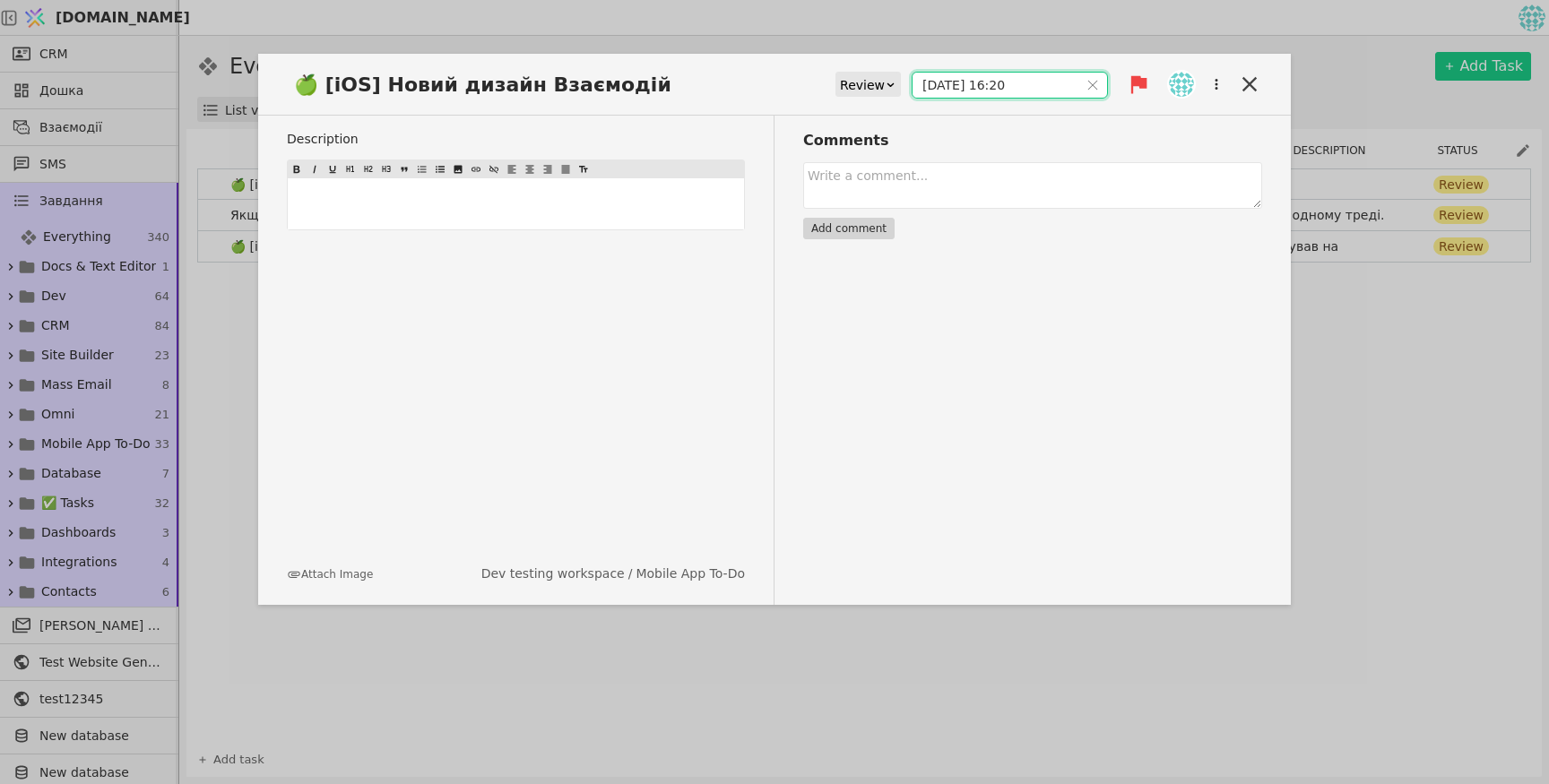
click at [976, 89] on input "[DATE] 16:20" at bounding box center [994, 85] width 165 height 25
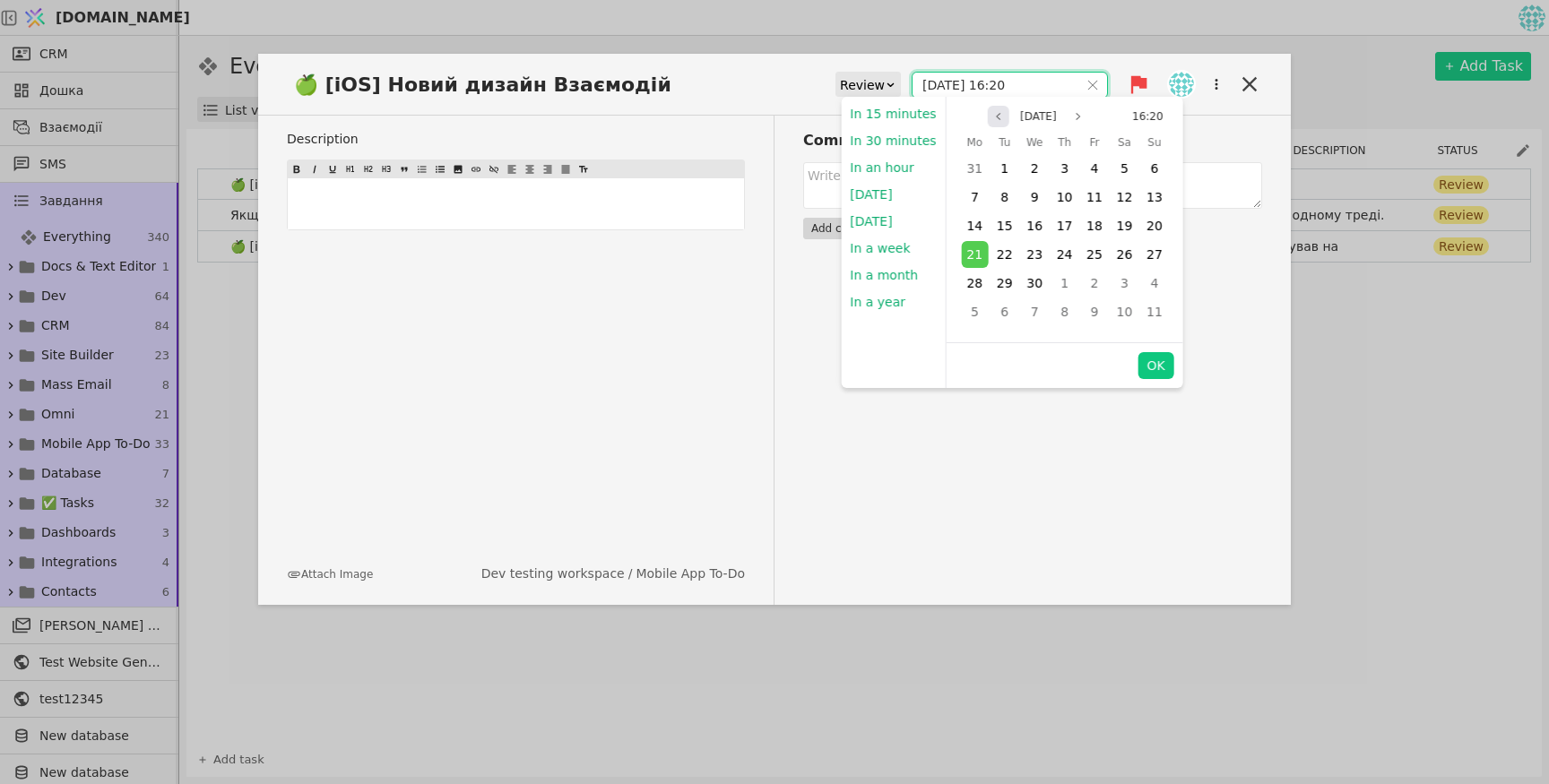
click at [993, 116] on icon "page previous" at bounding box center [998, 116] width 11 height 11
click at [988, 116] on button "Previous month" at bounding box center [998, 117] width 21 height 21
click at [993, 116] on icon "page previous" at bounding box center [998, 116] width 11 height 11
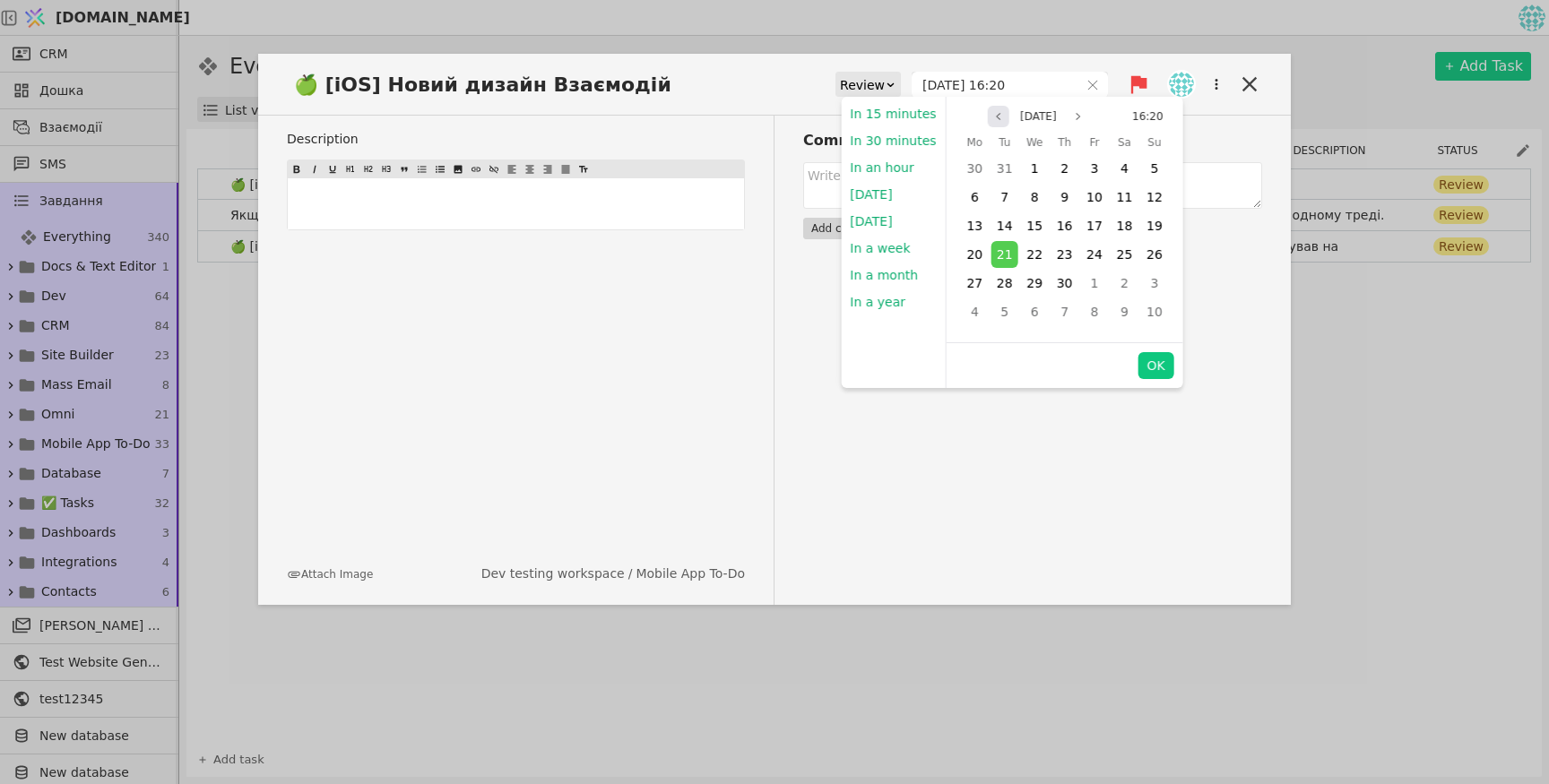
click at [993, 116] on icon "page previous" at bounding box center [998, 116] width 11 height 11
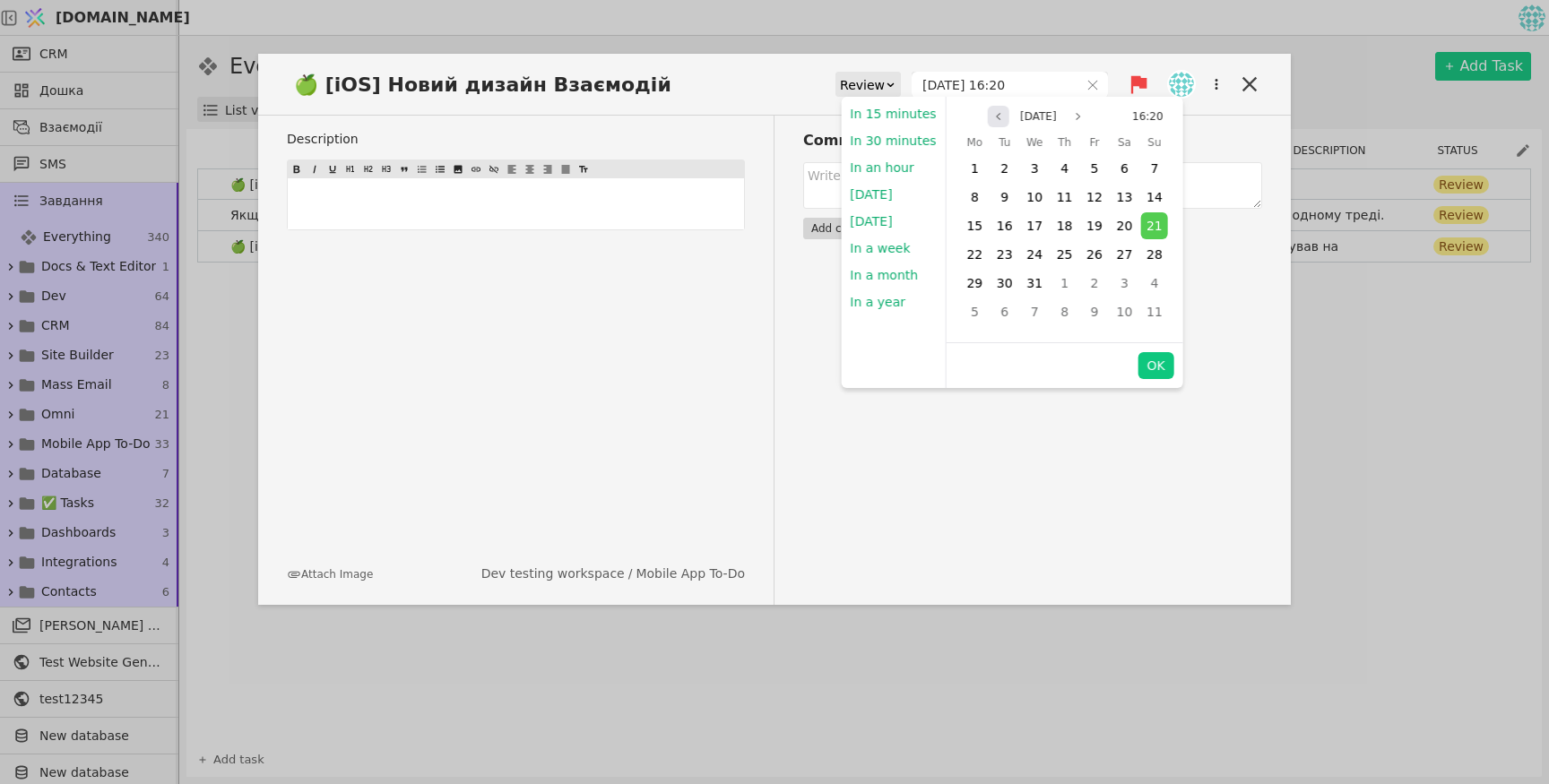
click at [993, 116] on icon "page previous" at bounding box center [998, 116] width 11 height 11
click at [988, 116] on button "Previous month" at bounding box center [998, 117] width 21 height 21
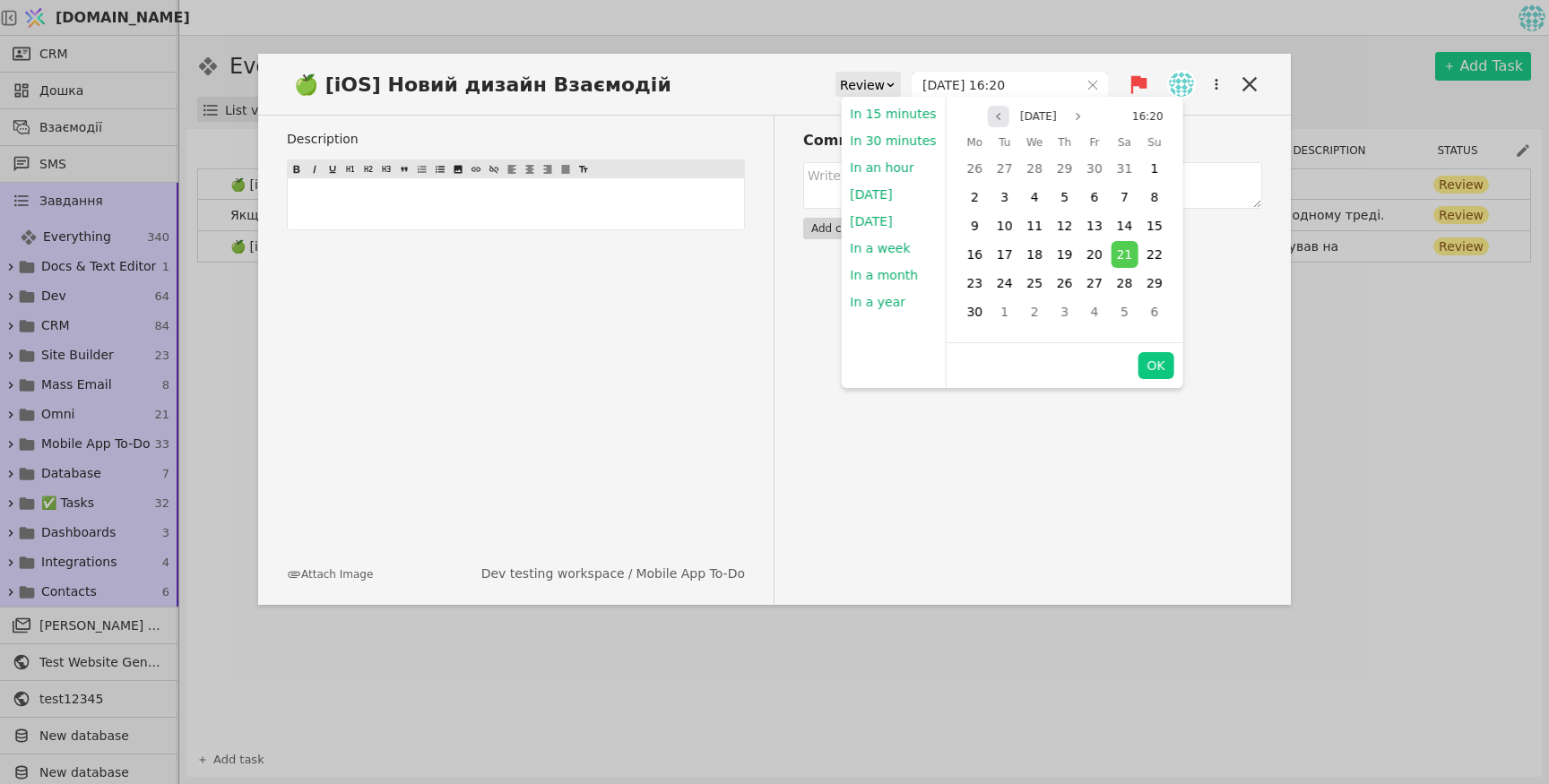
click at [993, 116] on icon "page previous" at bounding box center [998, 116] width 11 height 11
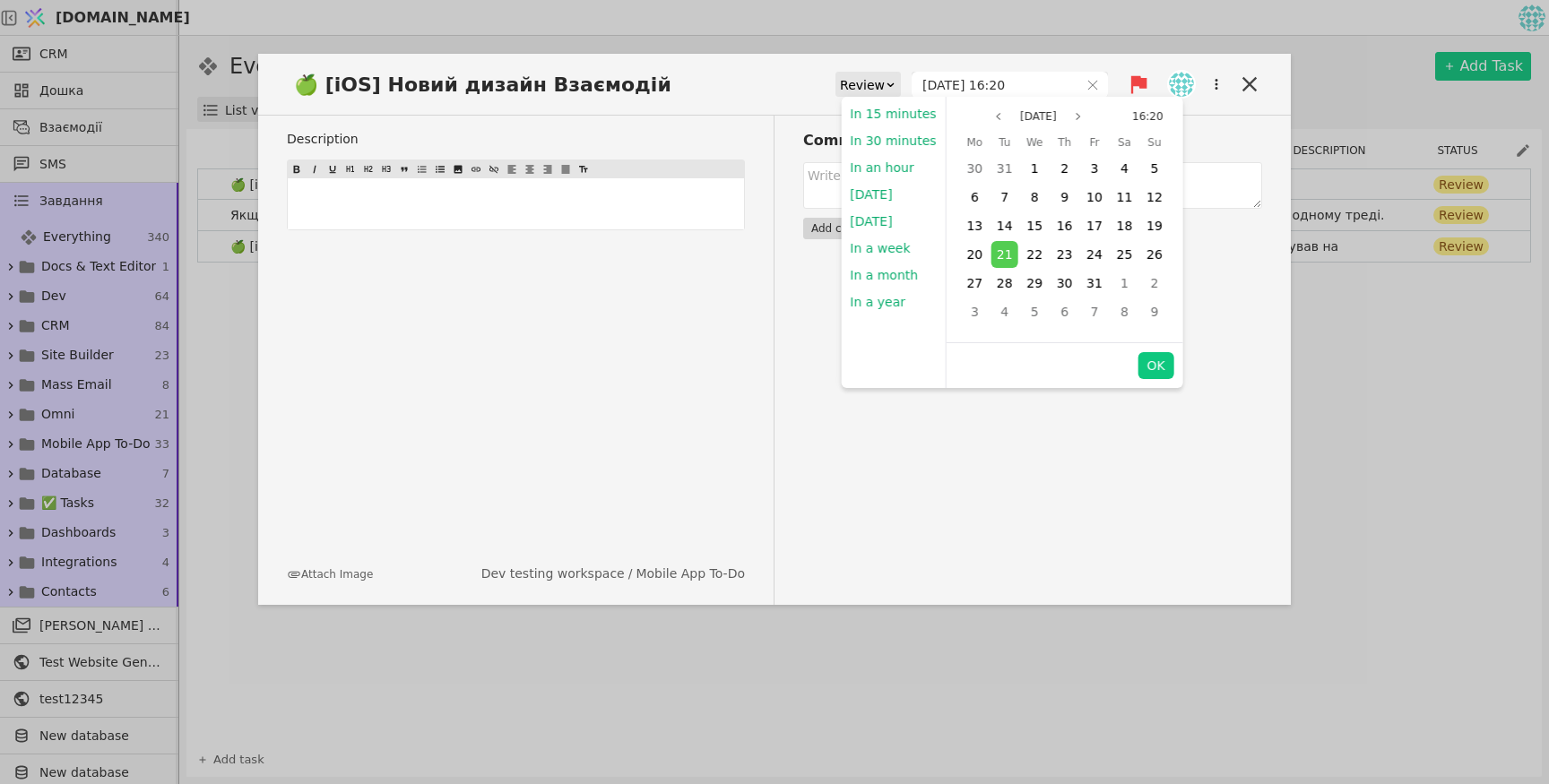
click at [1225, 307] on div "Comments Add comment" at bounding box center [1018, 360] width 488 height 490
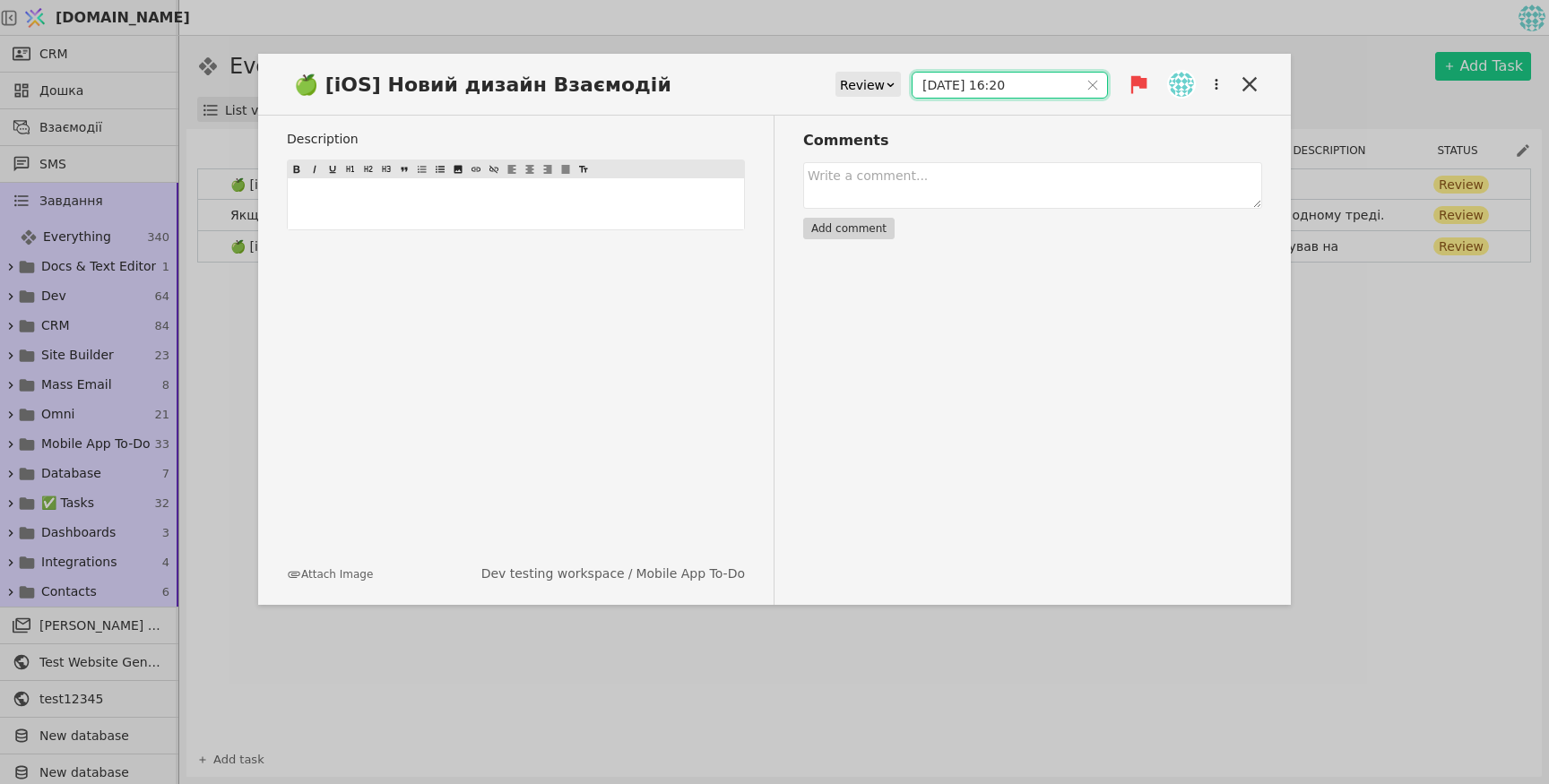
click at [975, 88] on input "[DATE] 16:20" at bounding box center [994, 85] width 165 height 25
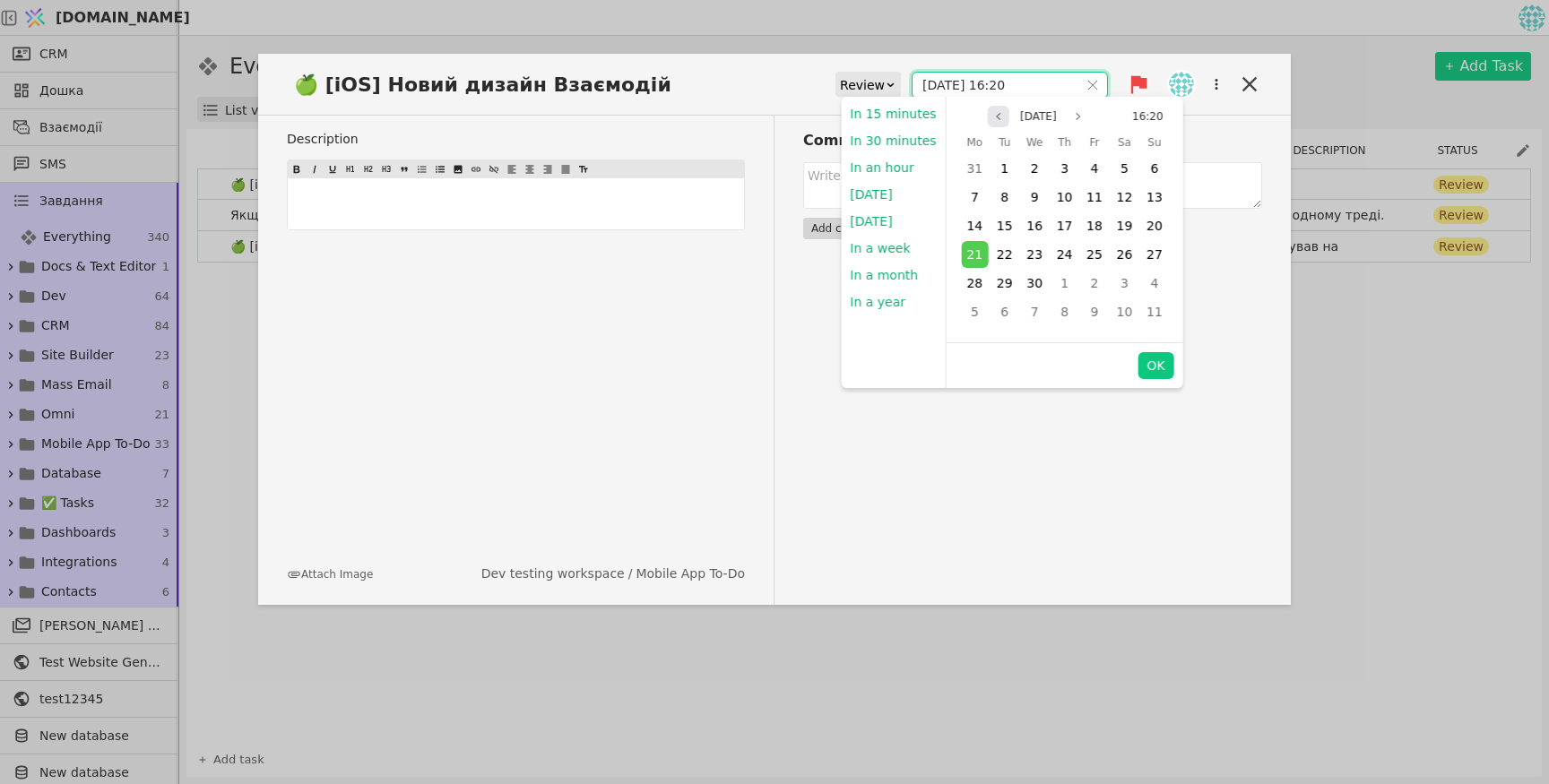
click at [988, 122] on button "Previous month" at bounding box center [998, 117] width 21 height 21
click at [979, 122] on div "[DATE] 16:20" at bounding box center [1064, 117] width 236 height 21
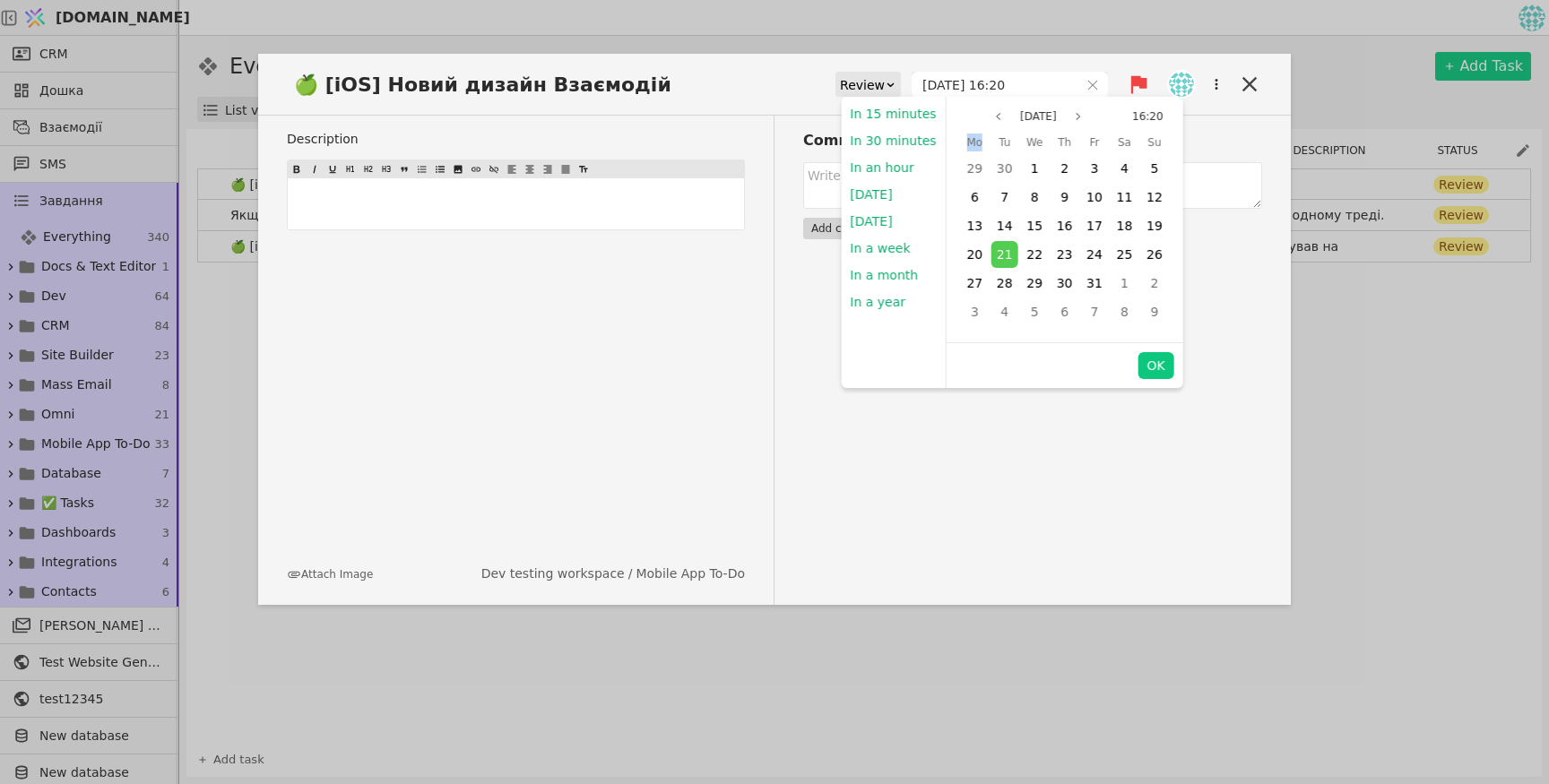
click at [979, 122] on div "[DATE] 16:20" at bounding box center [1064, 117] width 236 height 21
click at [988, 121] on button "Previous month" at bounding box center [998, 117] width 21 height 21
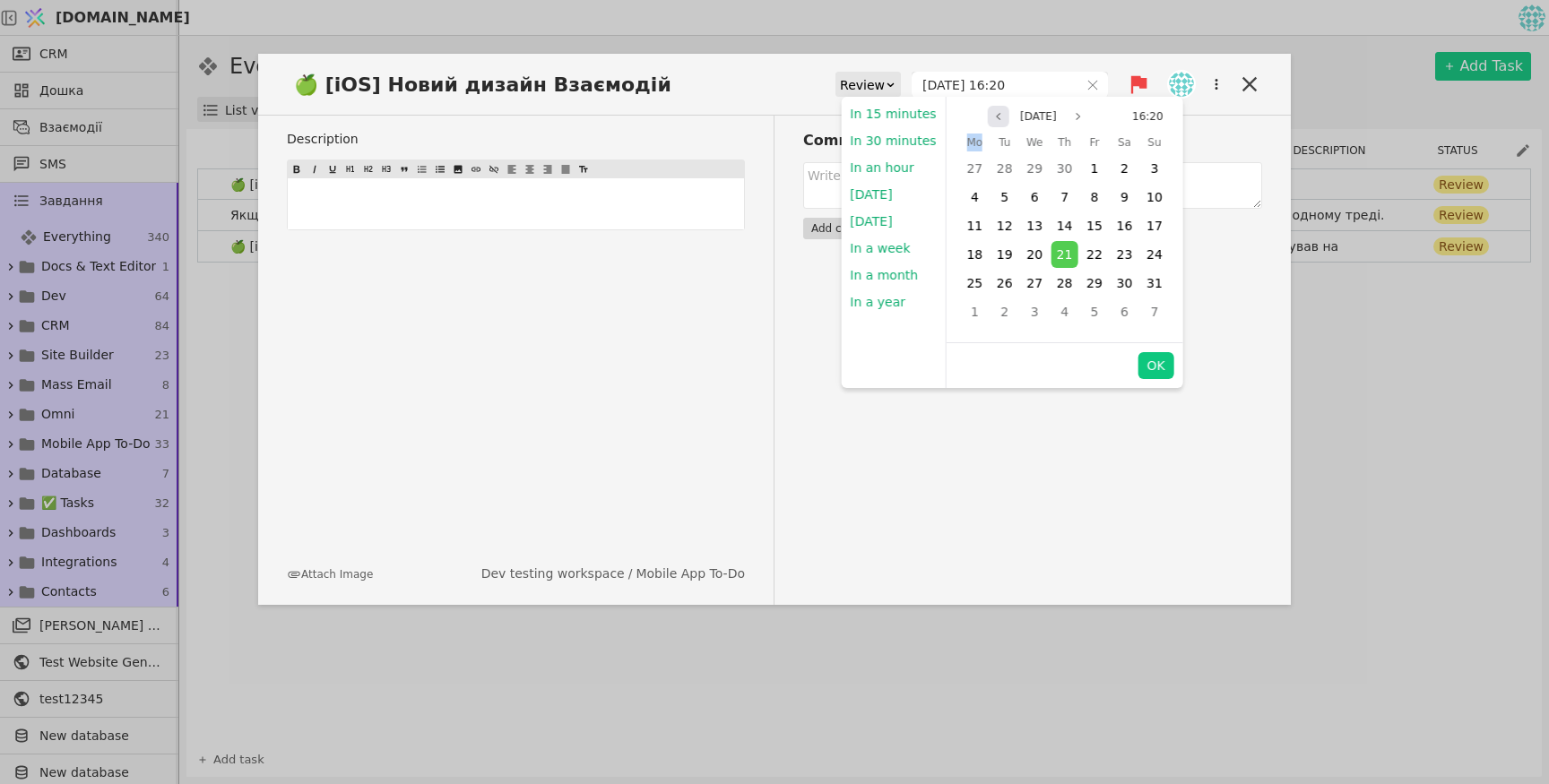
click at [988, 121] on button "Previous month" at bounding box center [998, 117] width 21 height 21
click at [993, 121] on icon "page previous" at bounding box center [998, 116] width 11 height 11
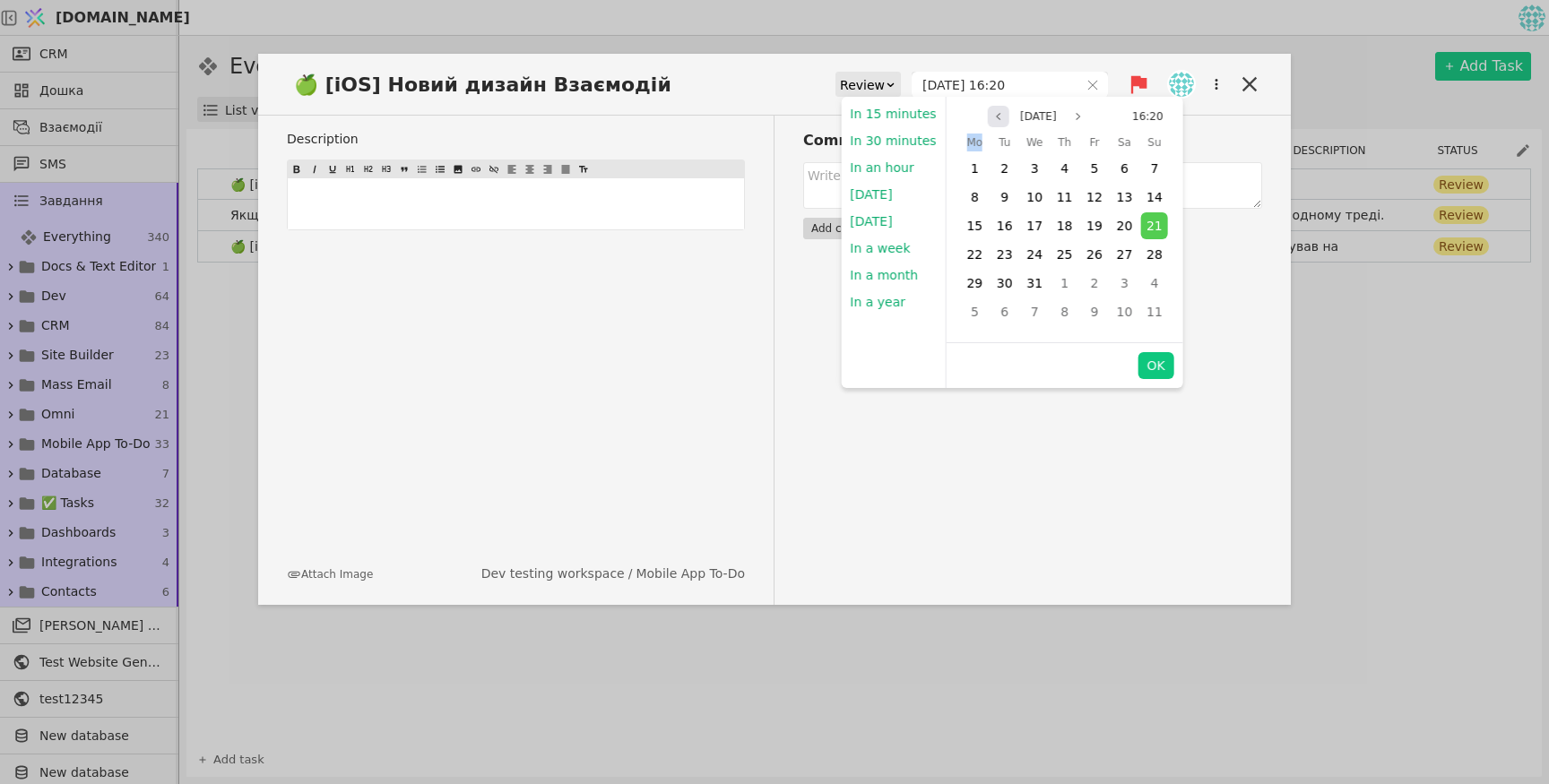
click at [993, 121] on icon "page previous" at bounding box center [998, 116] width 11 height 11
click at [993, 120] on icon "page previous" at bounding box center [998, 116] width 11 height 11
click at [993, 118] on icon "page previous" at bounding box center [998, 116] width 11 height 11
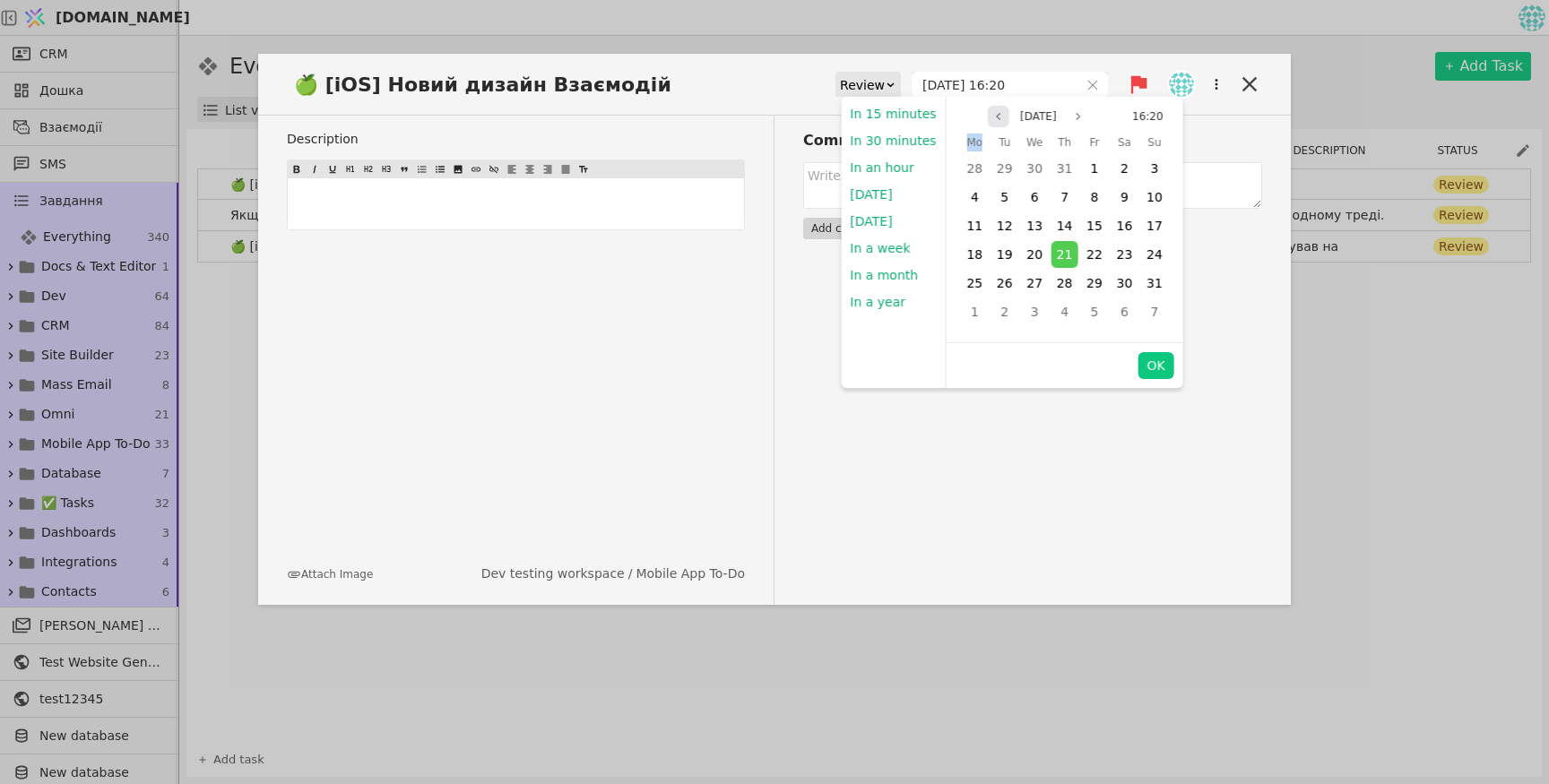
click at [993, 118] on icon "page previous" at bounding box center [998, 116] width 11 height 11
click at [1033, 232] on span "12" at bounding box center [1034, 226] width 16 height 14
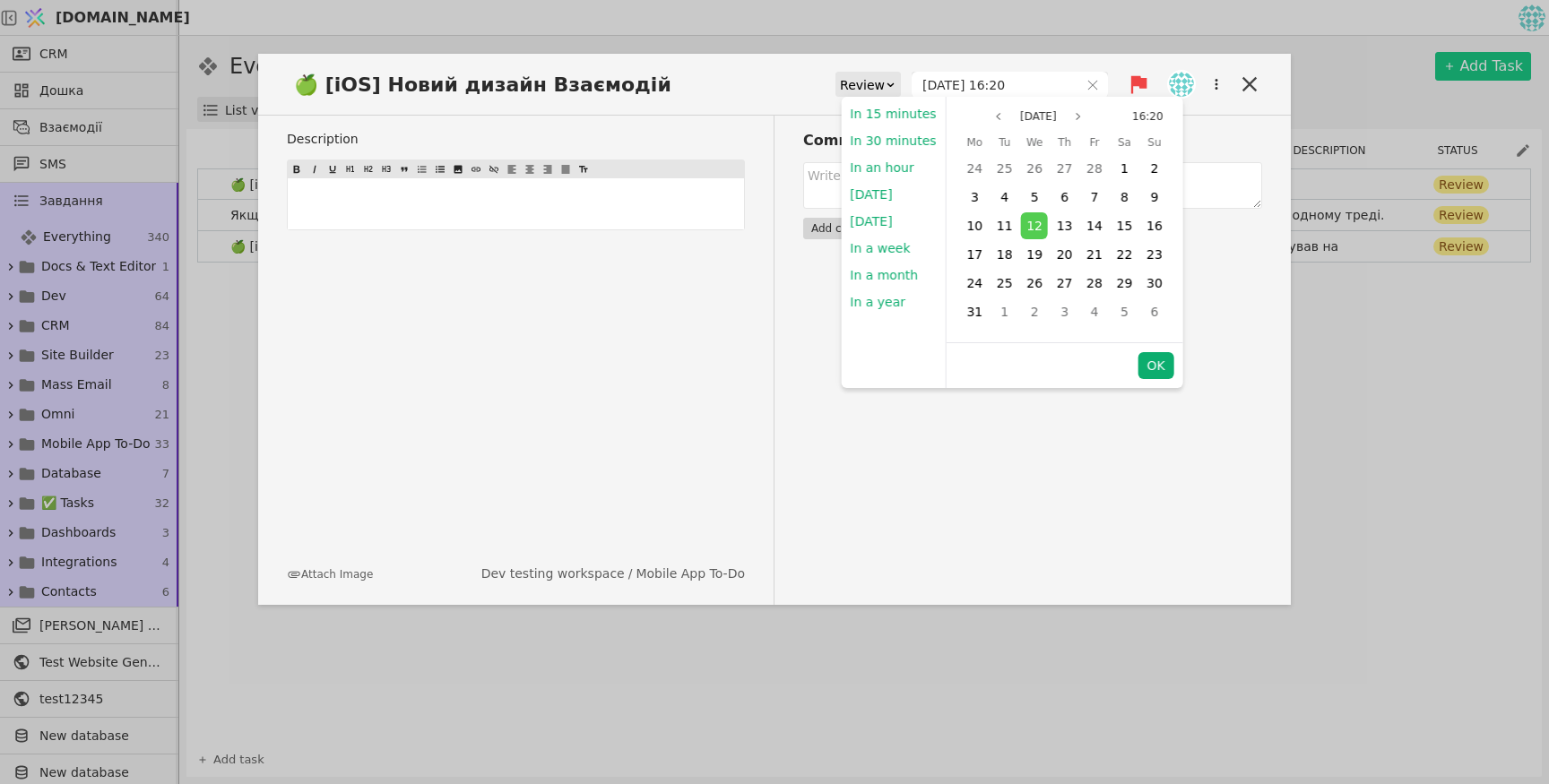
click at [1149, 371] on button "OK" at bounding box center [1154, 365] width 35 height 27
type input "[DATE] 16:20"
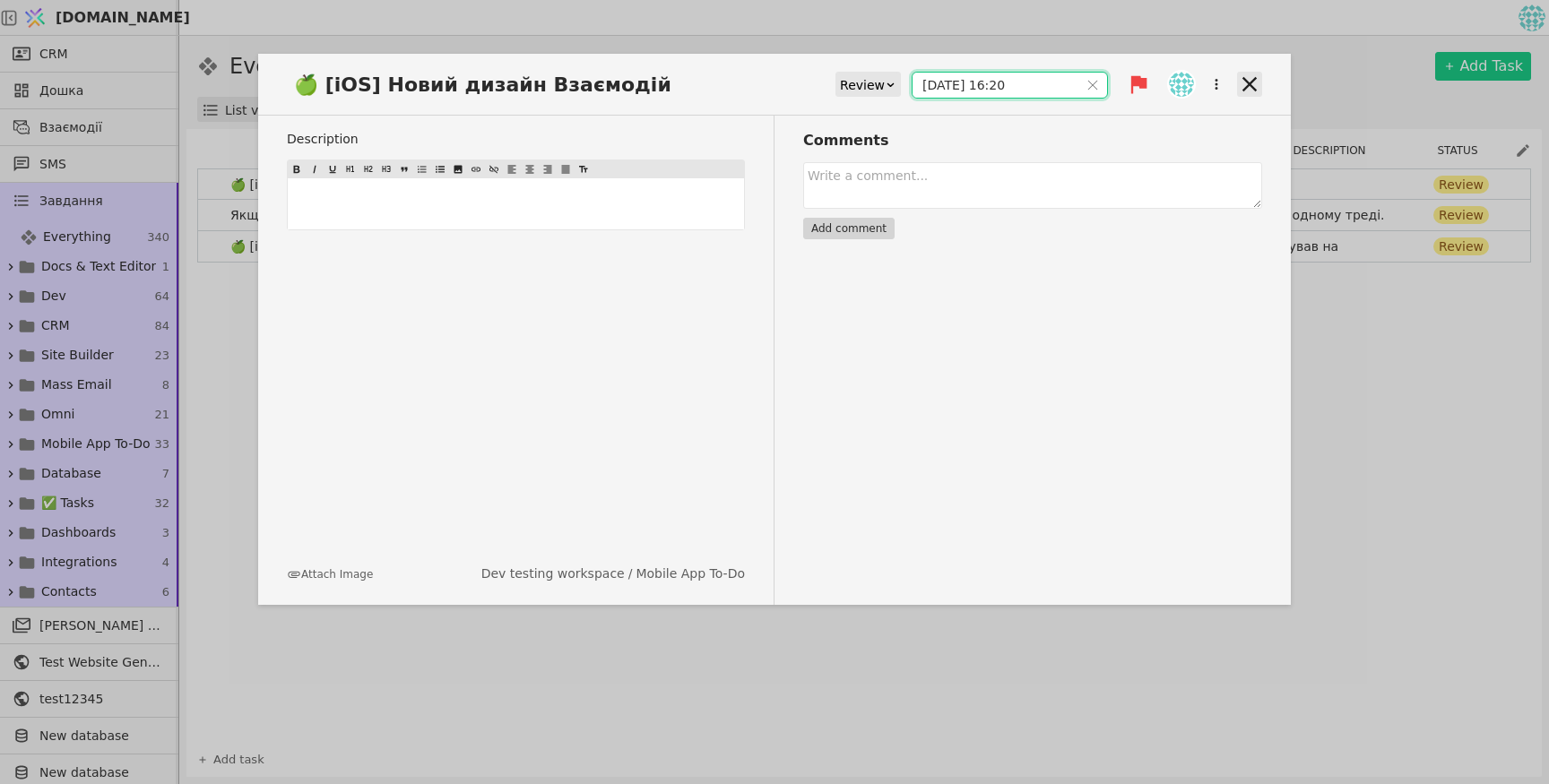
click at [1248, 78] on icon at bounding box center [1249, 84] width 25 height 25
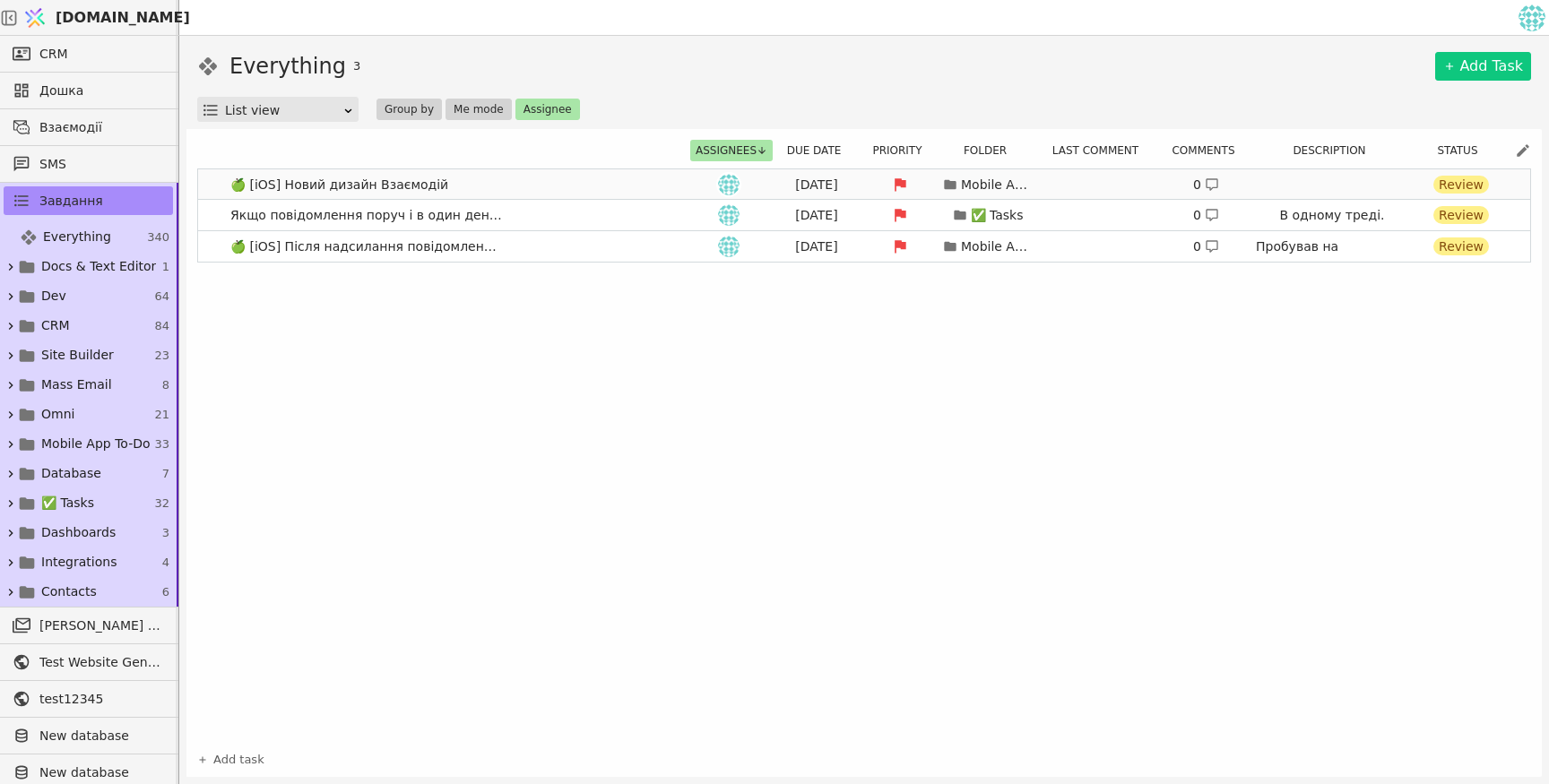
click at [821, 185] on div "[DATE]" at bounding box center [817, 185] width 80 height 19
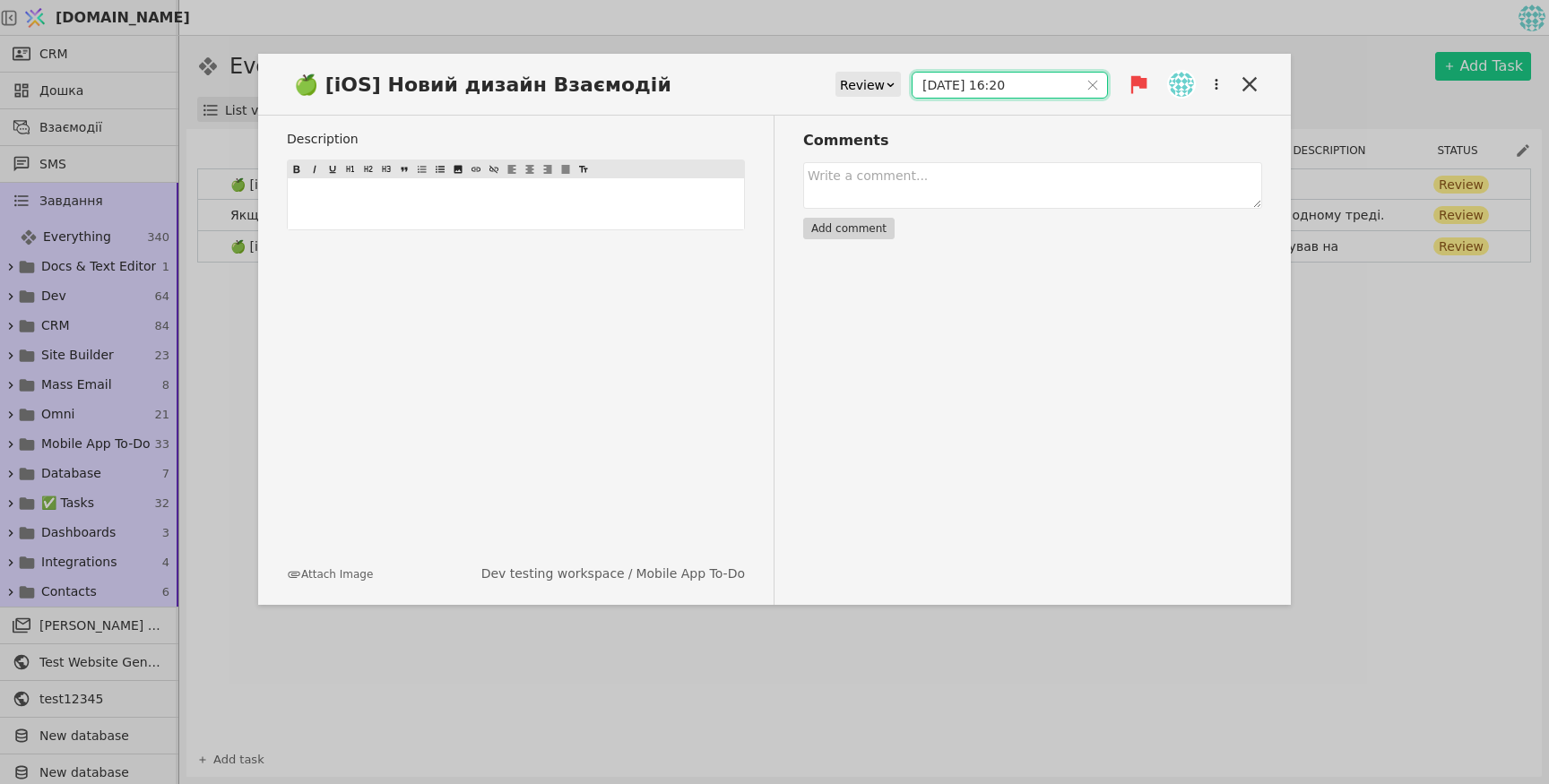
click at [967, 90] on input "[DATE] 16:20" at bounding box center [994, 85] width 165 height 25
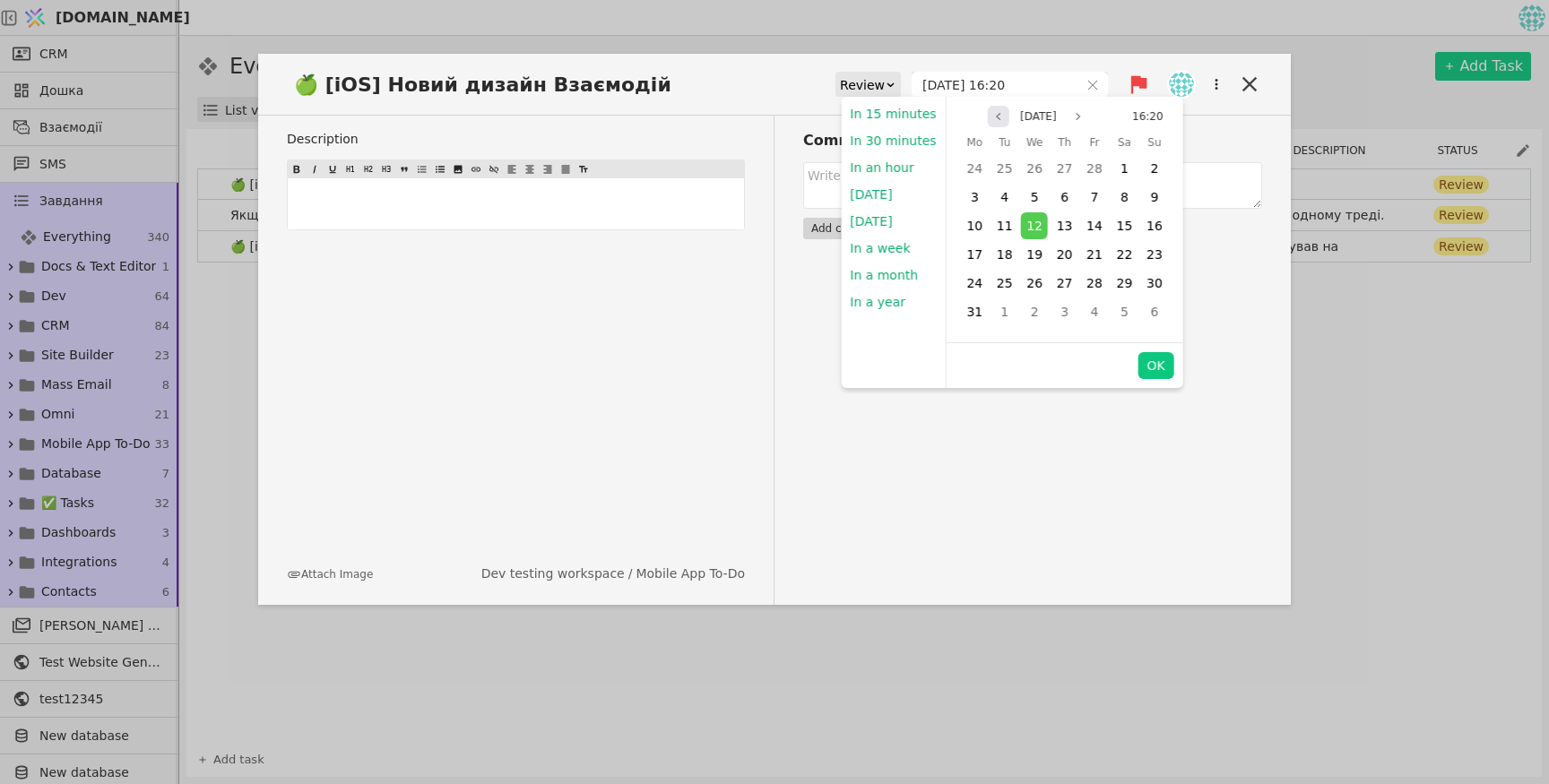
click at [993, 113] on icon "page previous" at bounding box center [998, 116] width 11 height 11
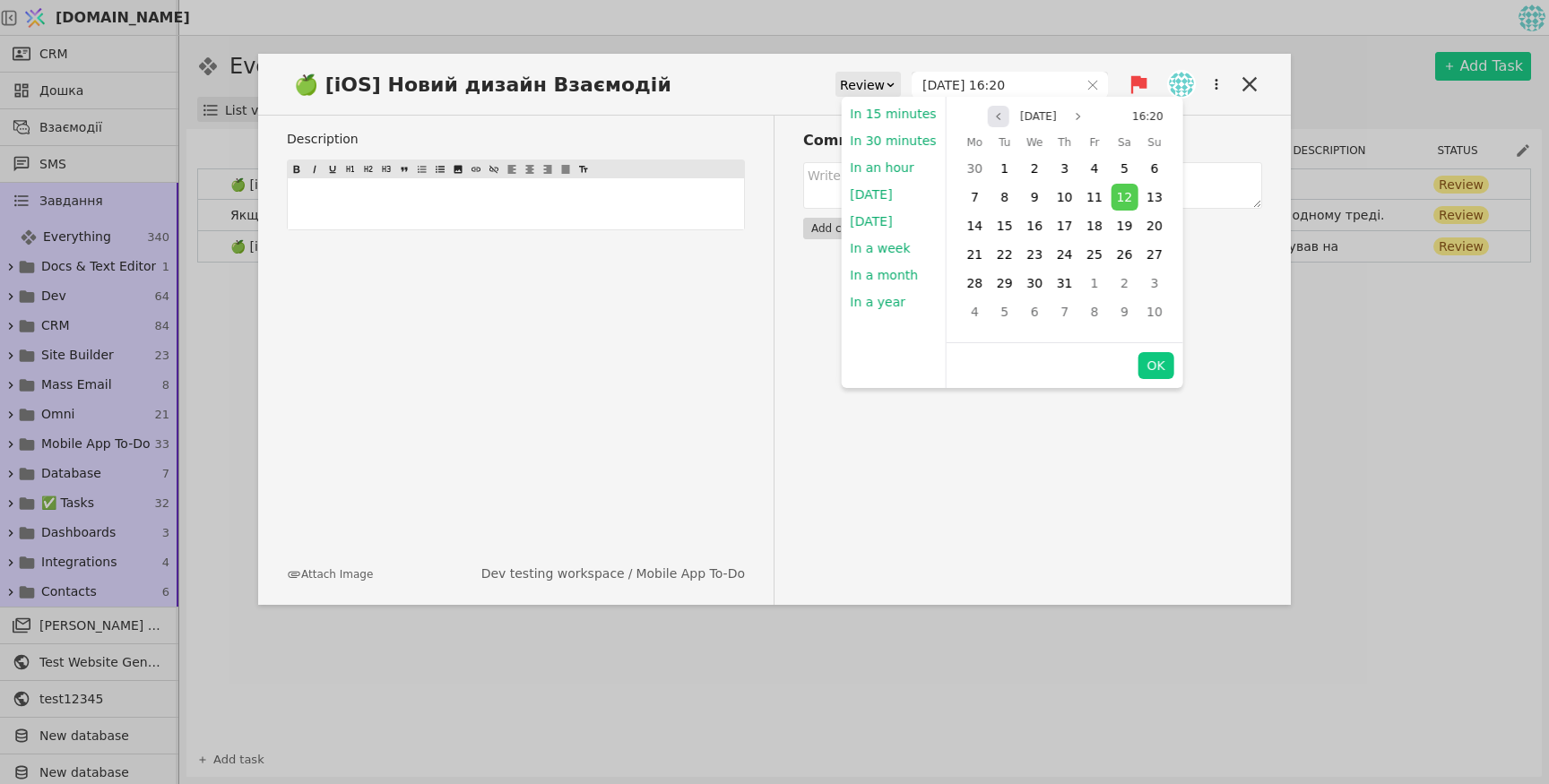
click at [993, 113] on icon "page previous" at bounding box center [998, 116] width 11 height 11
click at [1060, 225] on span "12" at bounding box center [1064, 226] width 16 height 14
click at [1157, 372] on button "OK" at bounding box center [1154, 365] width 35 height 27
type input "[DATE] 16:20"
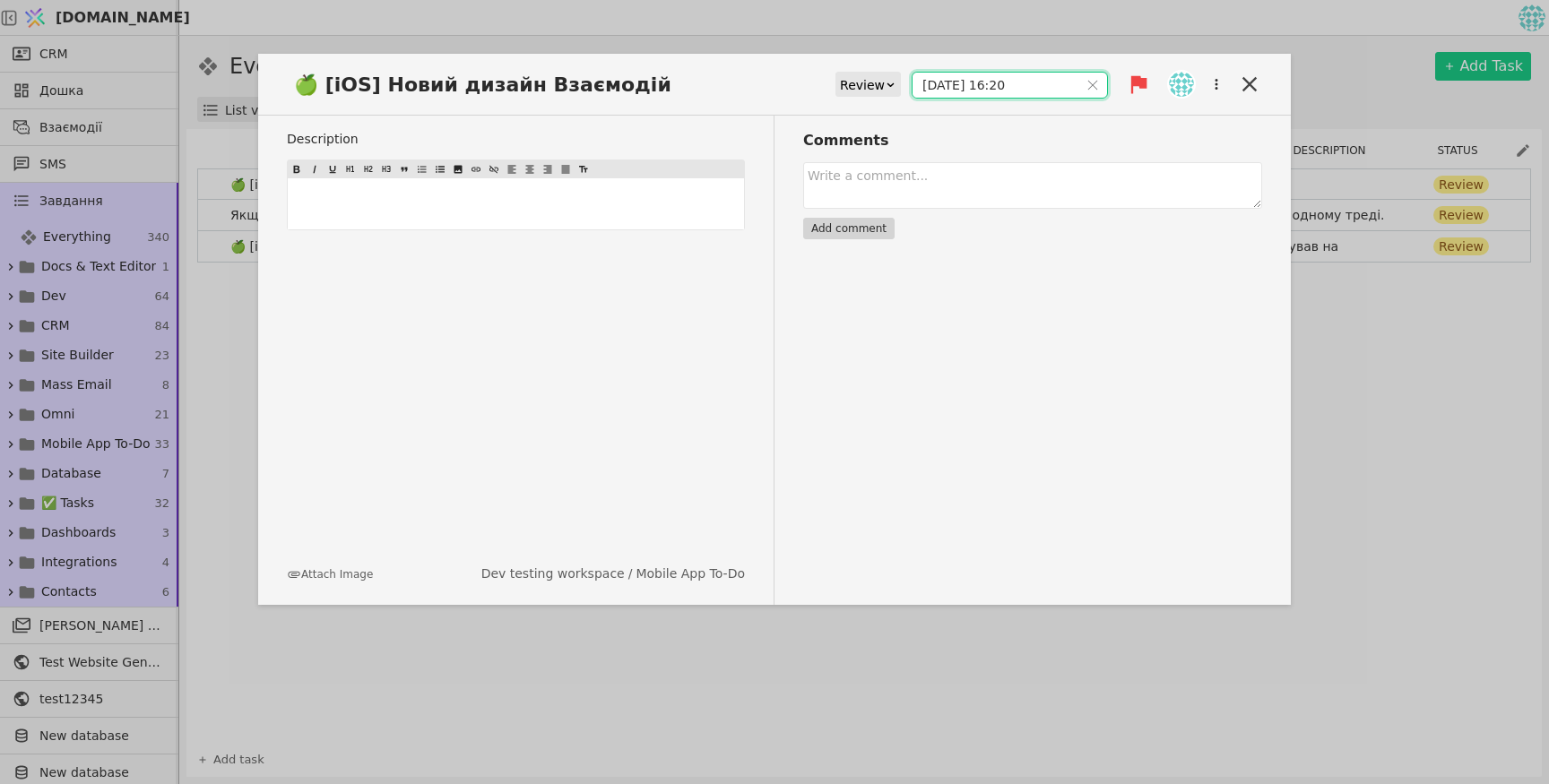
click at [1366, 395] on div "🍏 [iOS] Новий дизайн Взаємодій Review [DATE] 16:20 Description ﻿ Attach Image D…" at bounding box center [774, 392] width 1549 height 784
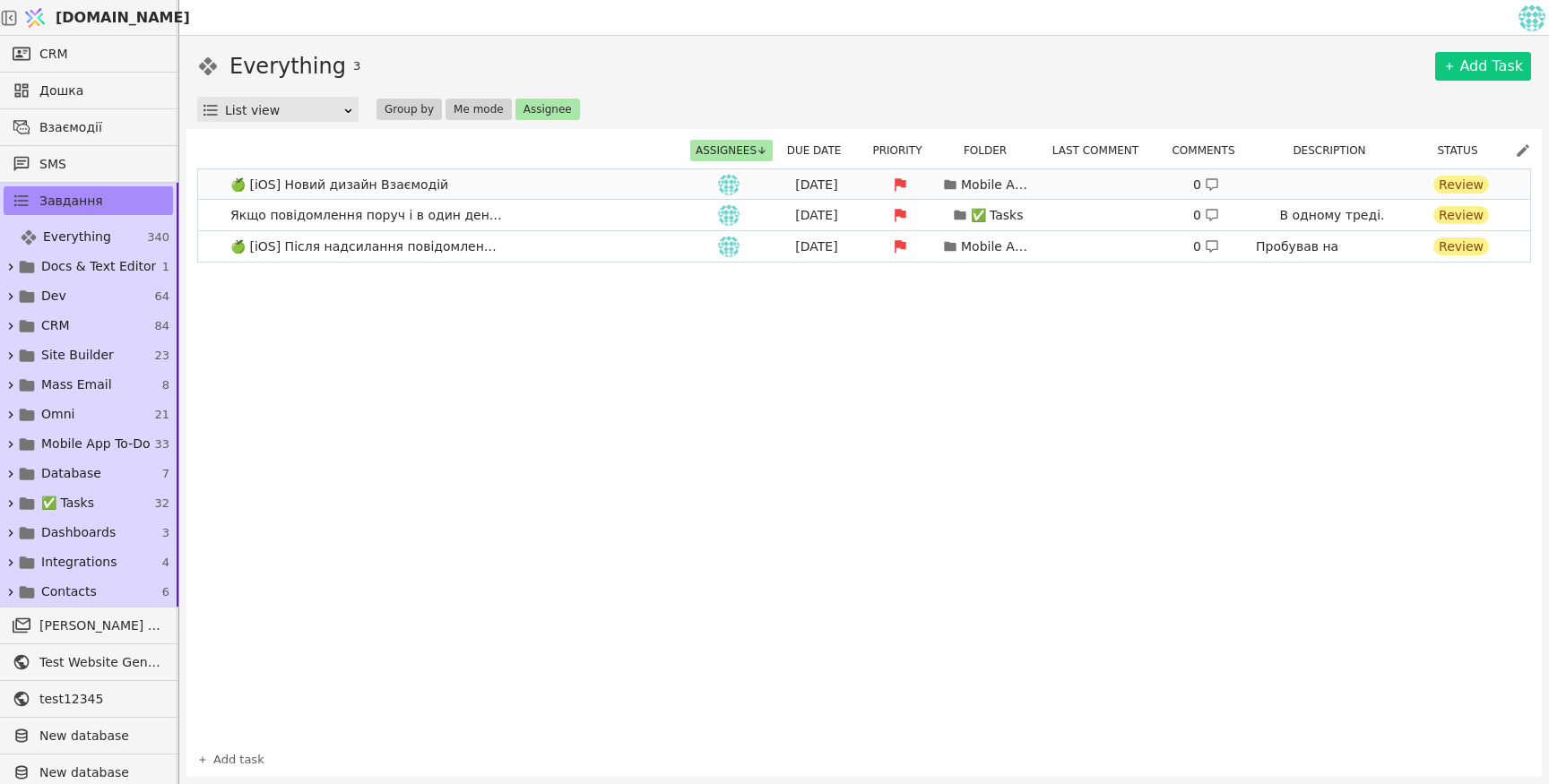
click at [813, 181] on div "[DATE]" at bounding box center [817, 185] width 80 height 19
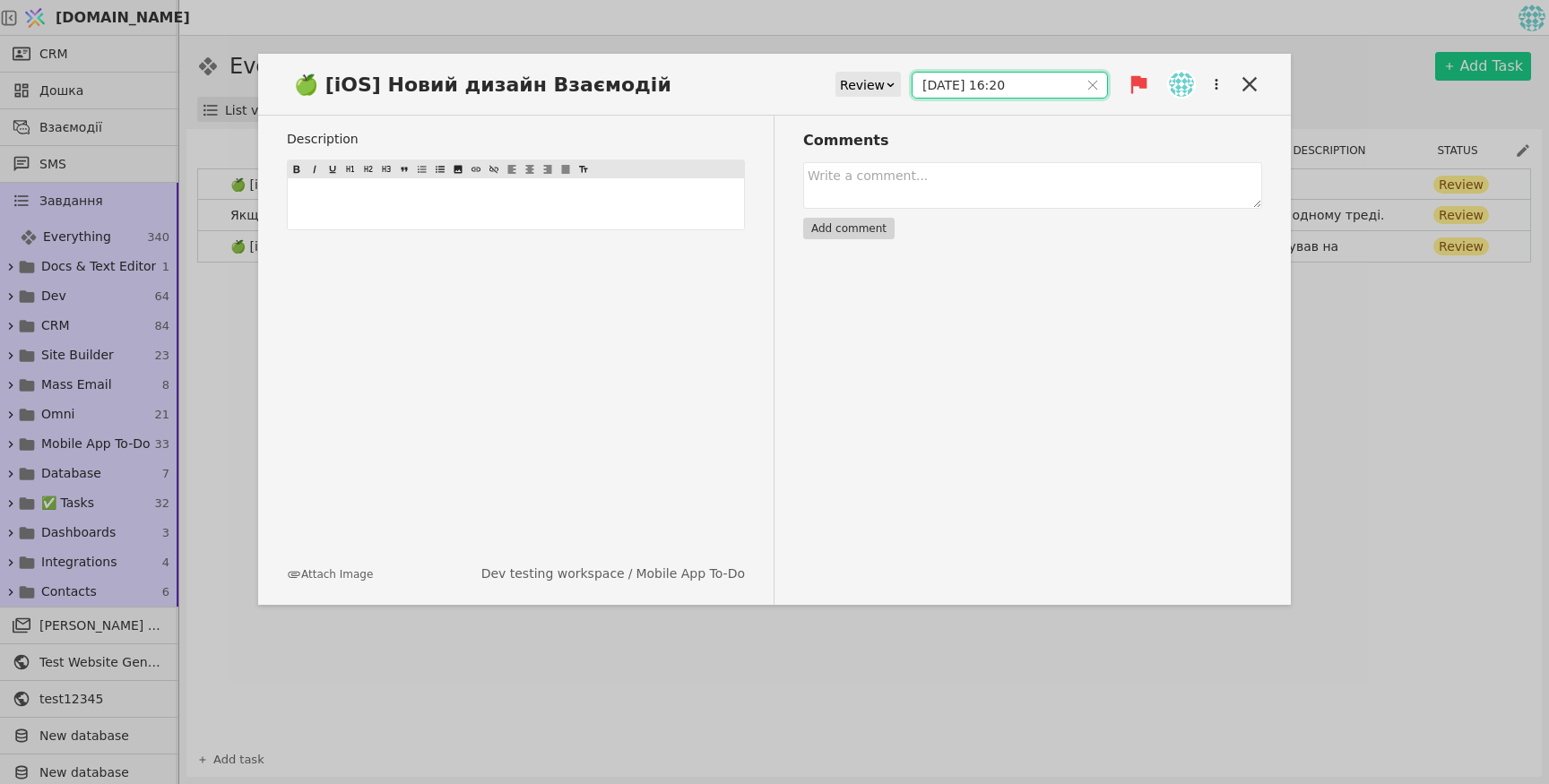
click at [1031, 92] on input "[DATE] 16:20" at bounding box center [994, 85] width 165 height 25
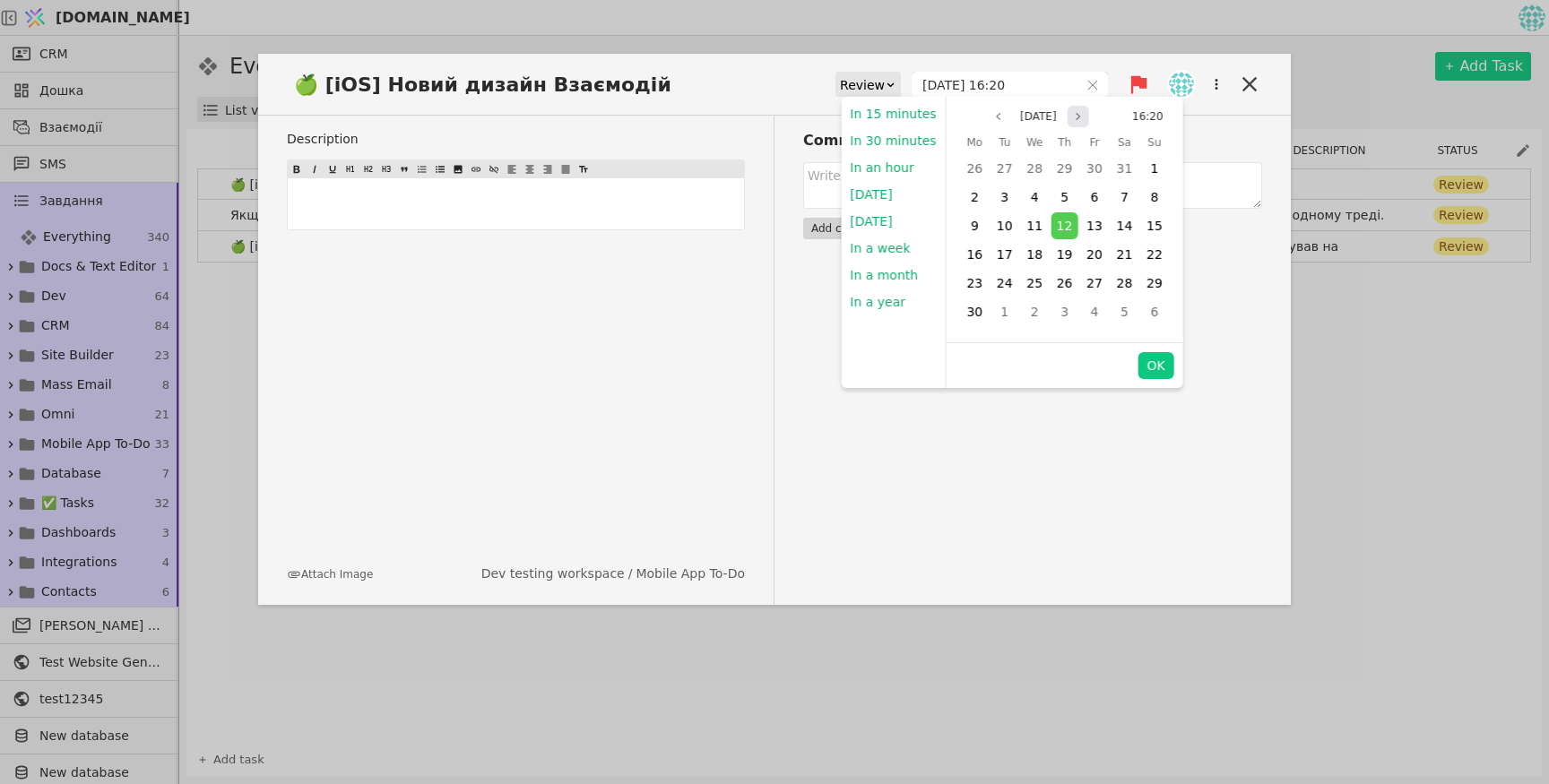
click at [1075, 113] on button "Next month" at bounding box center [1078, 117] width 21 height 21
click at [1075, 113] on icon "page next" at bounding box center [1078, 116] width 11 height 11
click at [1075, 113] on button "Next month" at bounding box center [1078, 117] width 21 height 21
click at [1075, 113] on icon "page next" at bounding box center [1078, 116] width 11 height 11
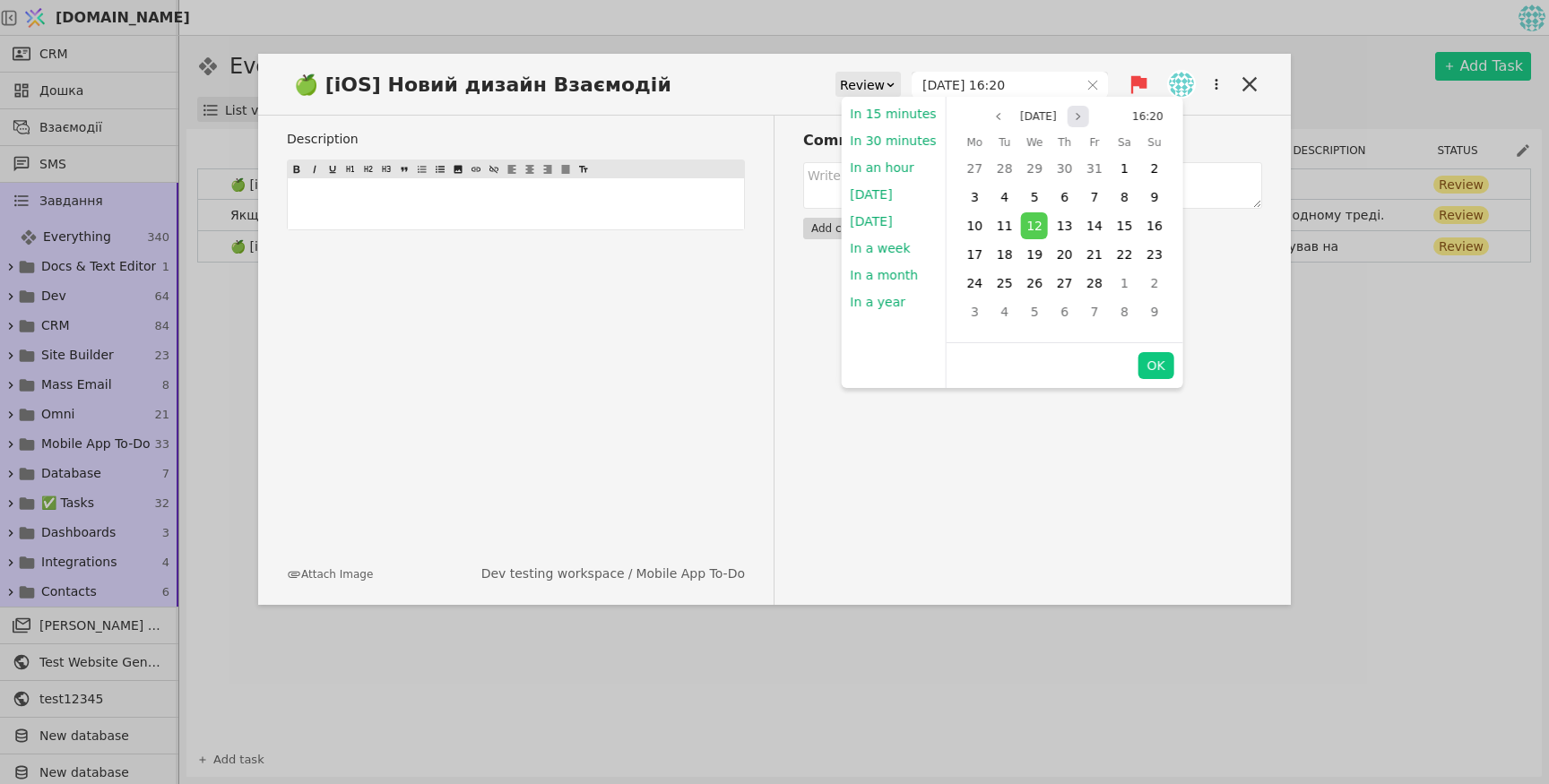
click at [1075, 113] on icon "page next" at bounding box center [1078, 116] width 11 height 11
click at [1075, 113] on button "Next month" at bounding box center [1078, 117] width 21 height 21
click at [1075, 113] on icon "page next" at bounding box center [1078, 116] width 11 height 11
click at [1075, 113] on button "Next month" at bounding box center [1078, 117] width 21 height 21
click at [1075, 113] on icon "page next" at bounding box center [1078, 116] width 11 height 11
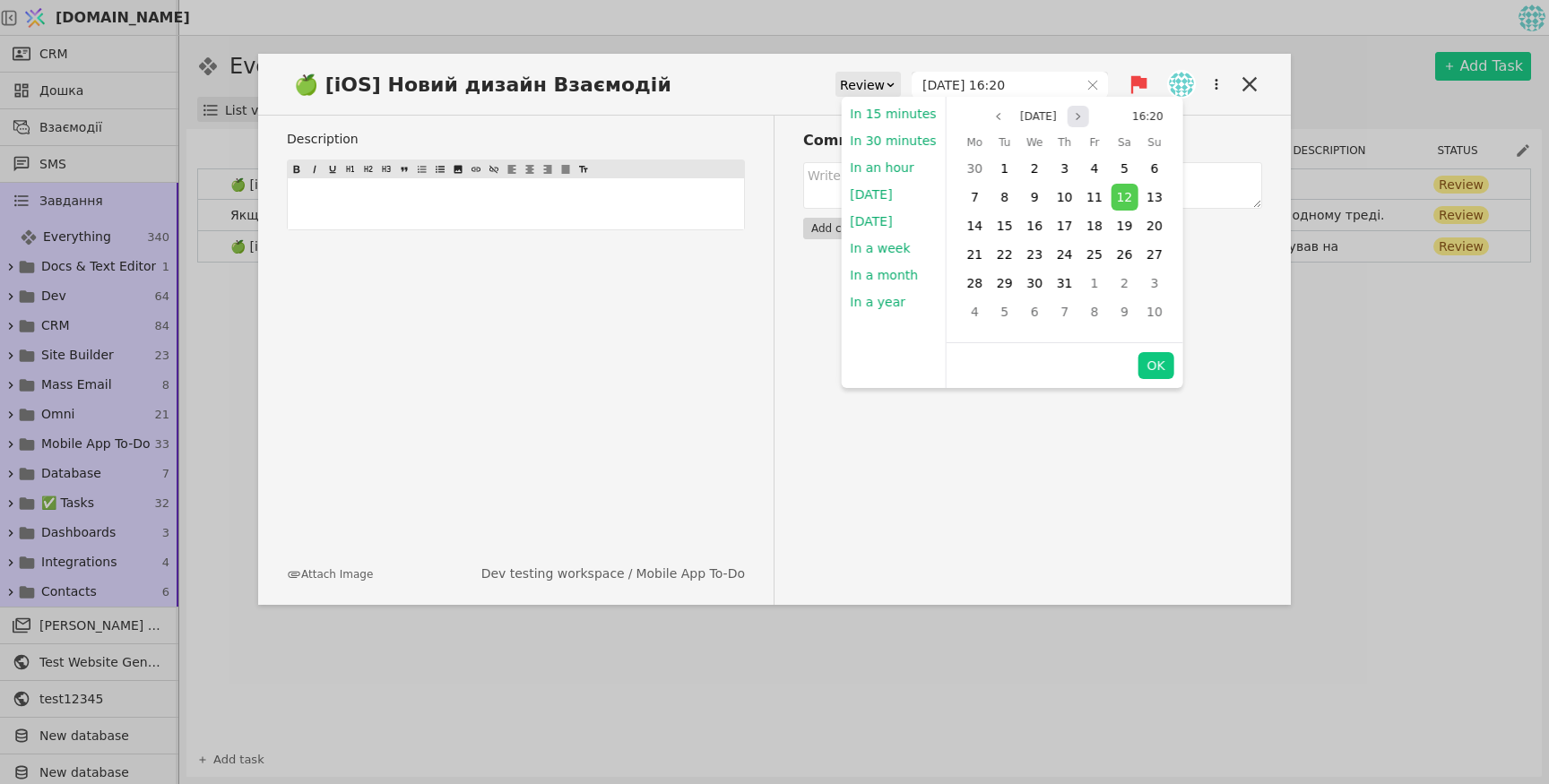
click at [1075, 113] on icon "page next" at bounding box center [1078, 116] width 11 height 11
click at [971, 291] on span "25" at bounding box center [973, 283] width 16 height 14
click at [1150, 364] on button "OK" at bounding box center [1154, 365] width 35 height 27
type input "[DATE] 16:20"
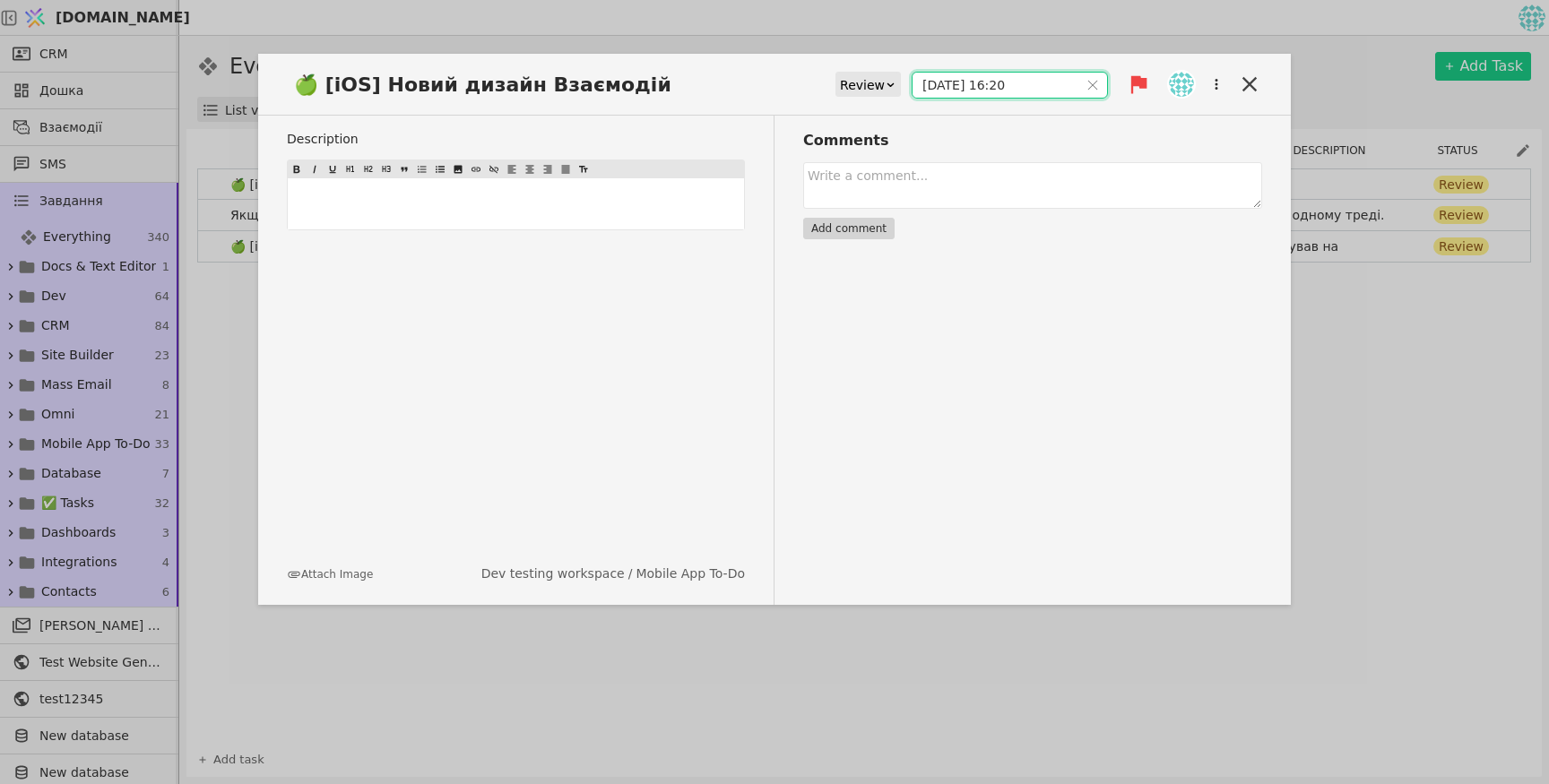
click at [1338, 420] on div "🍏 [iOS] Новий дизайн Взаємодій Review [DATE] 16:20 Description ﻿ Attach Image D…" at bounding box center [774, 392] width 1549 height 784
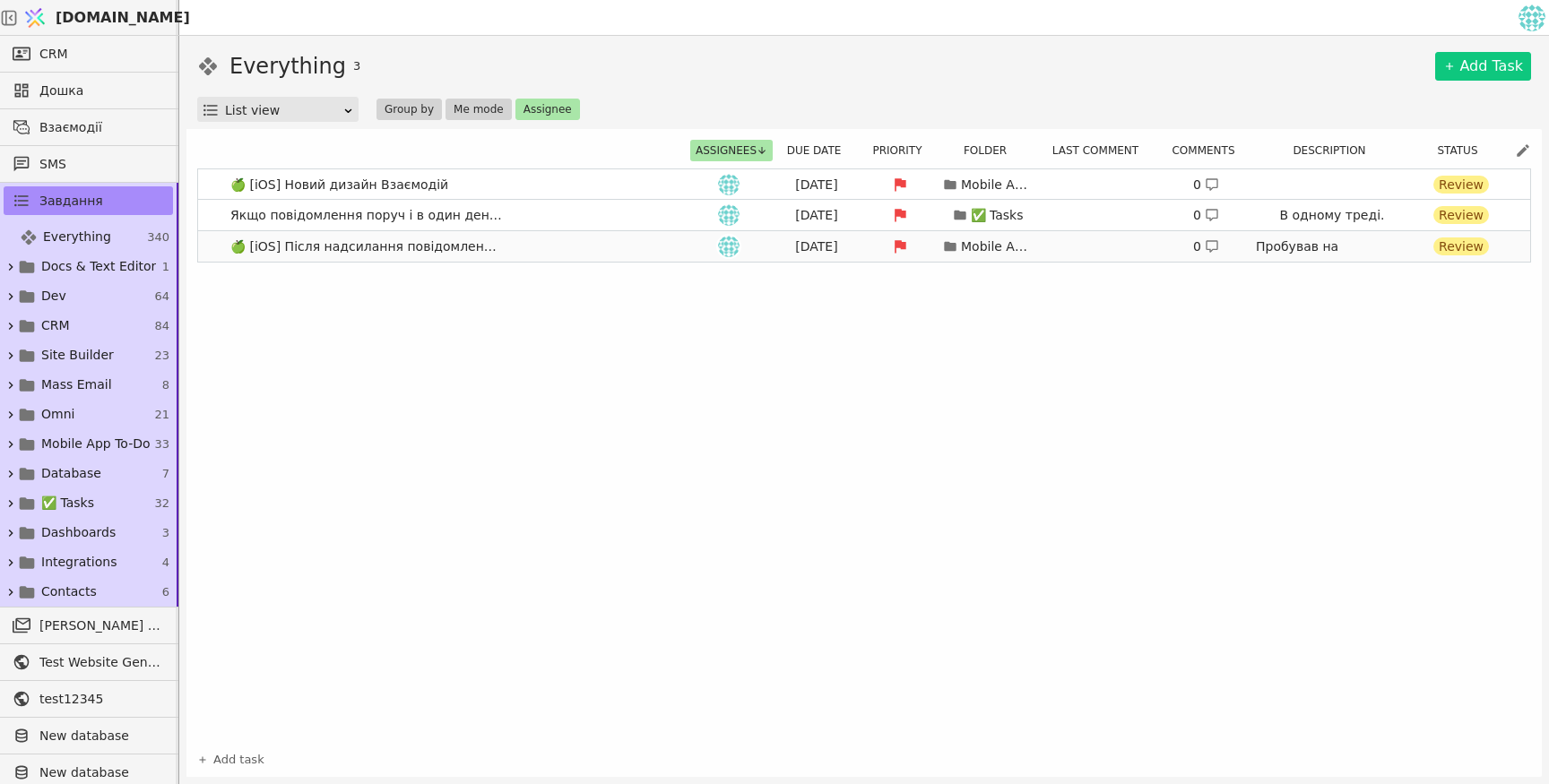
click at [623, 251] on link "🍏 [iOS] Після надсилання повідомлення його не видно [DATE] Mobile App To-Do 0 П…" at bounding box center [863, 247] width 1332 height 31
click at [609, 252] on link "🍏 [iOS] Після надсилання повідомлення його не видно [DATE] Mobile App To-Do 0 П…" at bounding box center [863, 247] width 1332 height 31
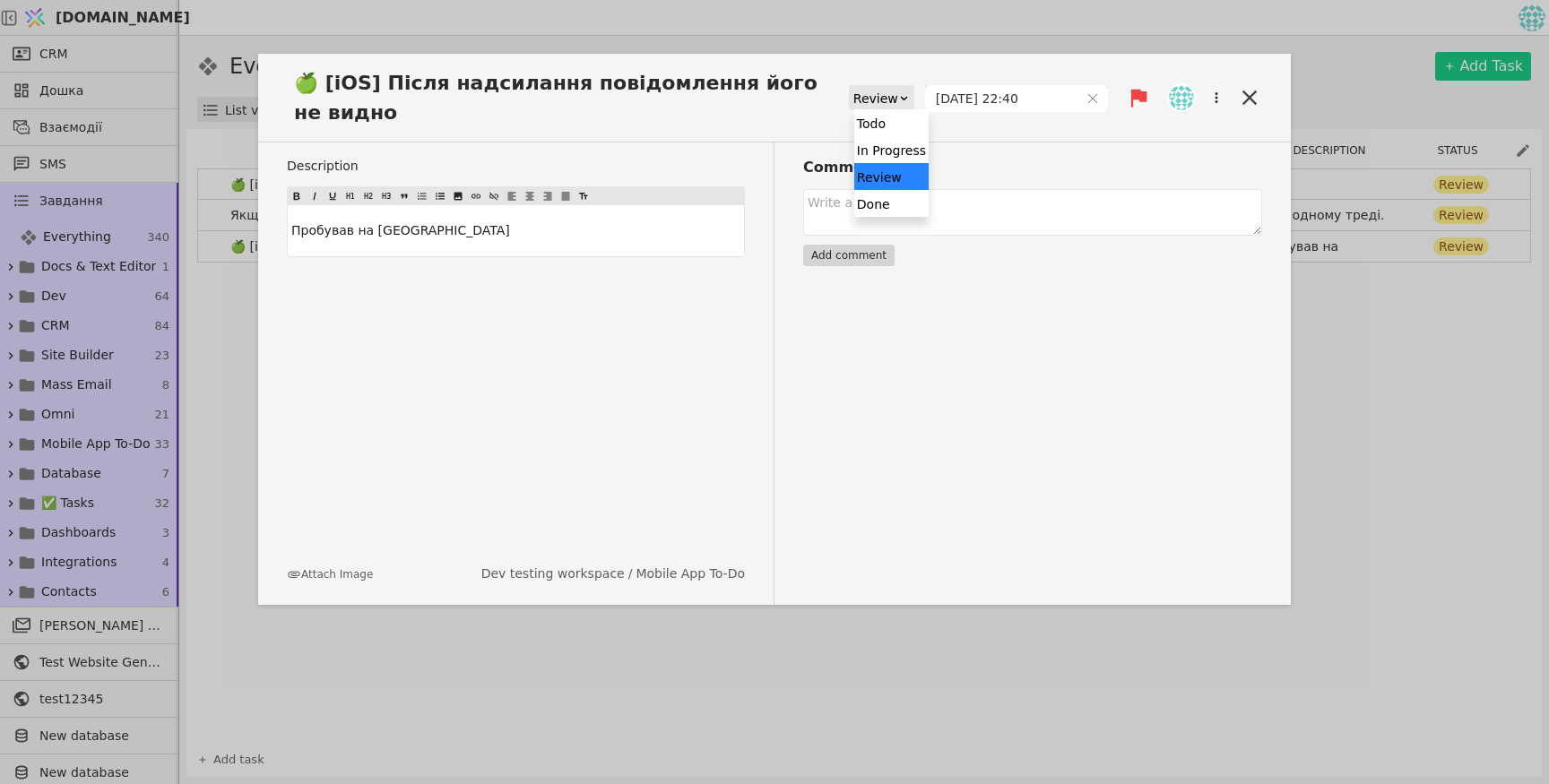
click at [883, 99] on div "Review" at bounding box center [875, 98] width 45 height 25
click at [784, 97] on span "🍏 [iOS] Після надсилання повідомлення його не видно" at bounding box center [568, 98] width 562 height 59
click at [690, 143] on div "Description Пробував на Вайбері Attach Image Dev testing workspace / Mobile App…" at bounding box center [531, 374] width 488 height 463
click at [1261, 95] on icon at bounding box center [1249, 98] width 25 height 25
